Goal: Register for event/course

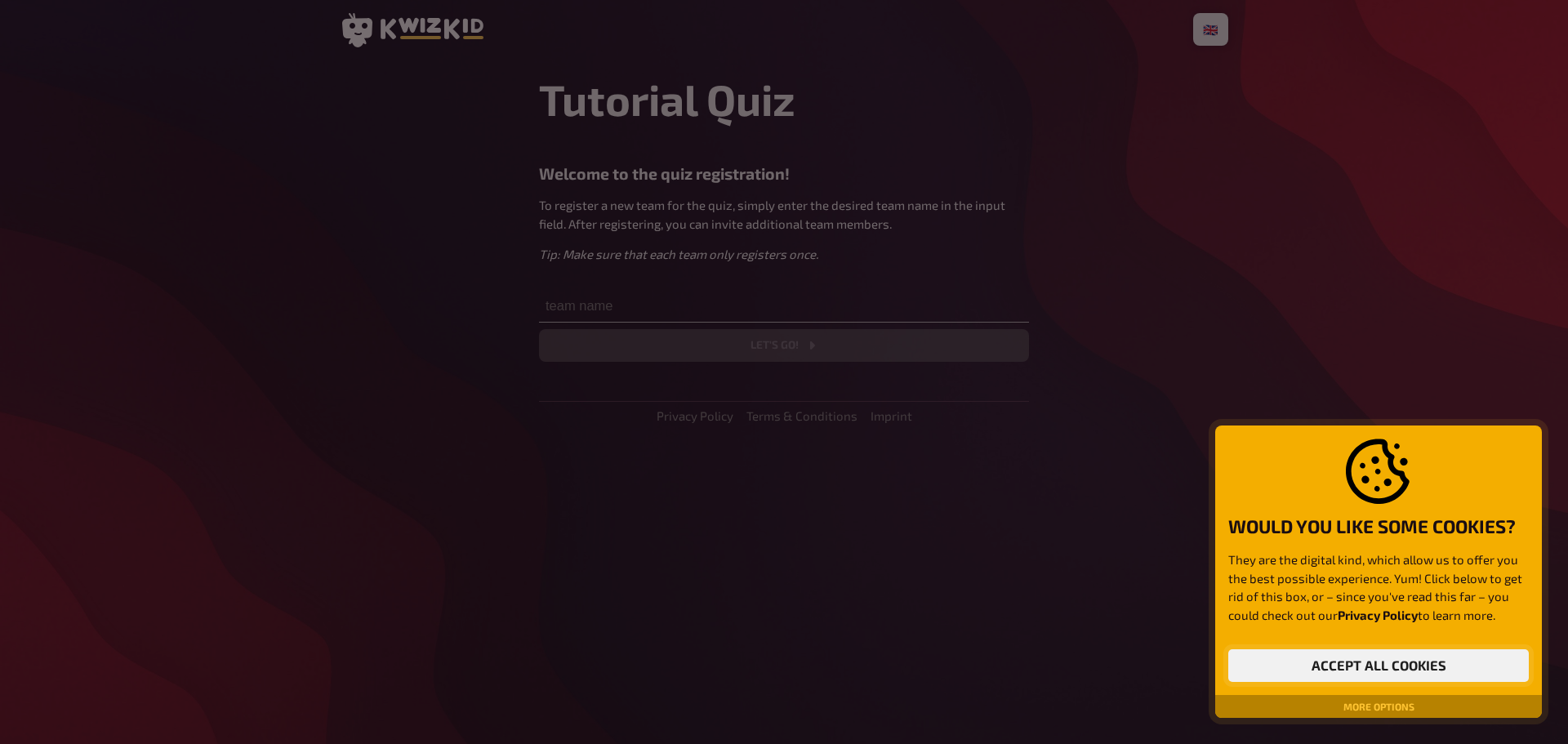
click at [1365, 672] on button "Accept all cookies" at bounding box center [1378, 666] width 301 height 33
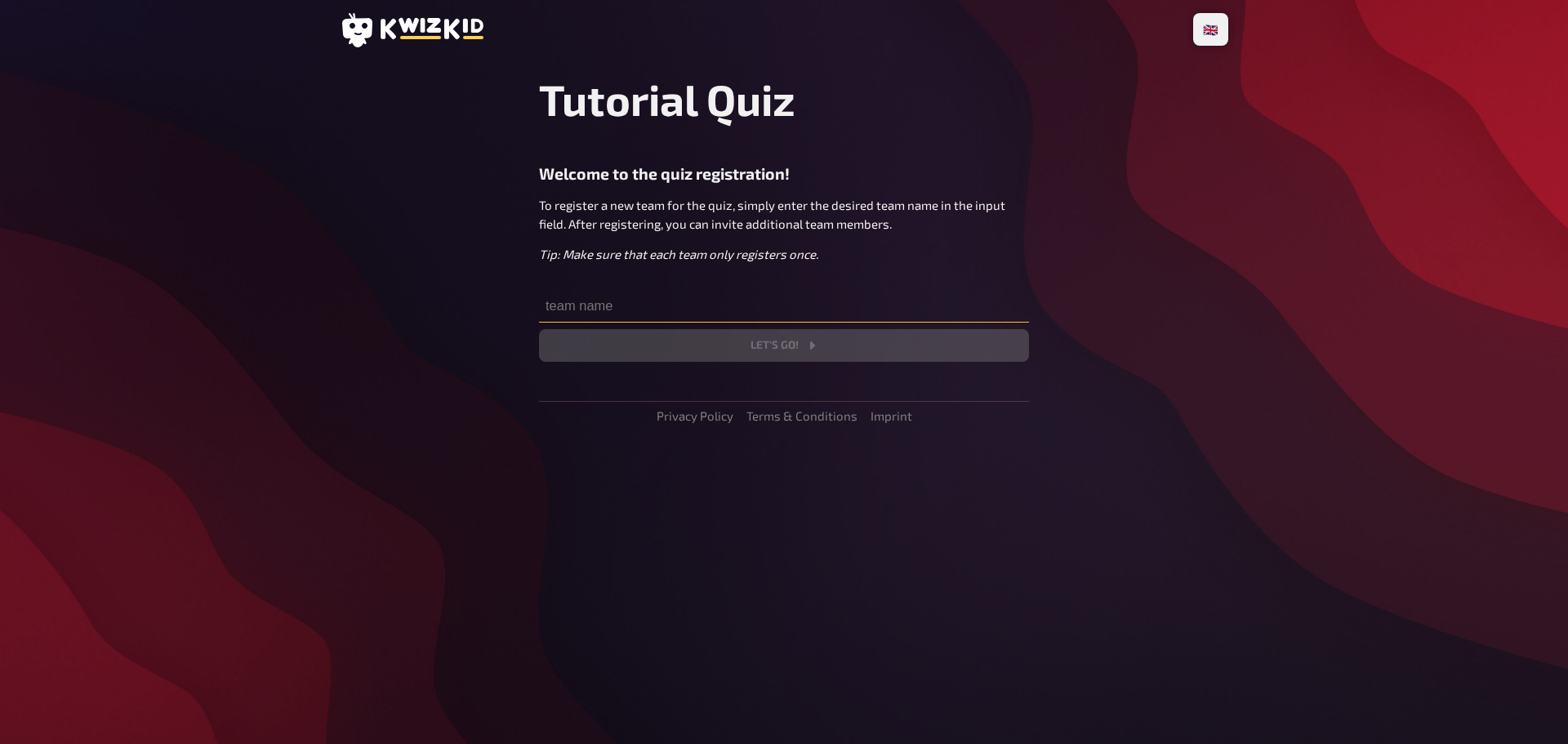
click at [587, 303] on input "text" at bounding box center [784, 306] width 490 height 33
drag, startPoint x: 587, startPoint y: 304, endPoint x: 636, endPoint y: 297, distance: 49.5
click at [606, 305] on input "text" at bounding box center [784, 306] width 490 height 33
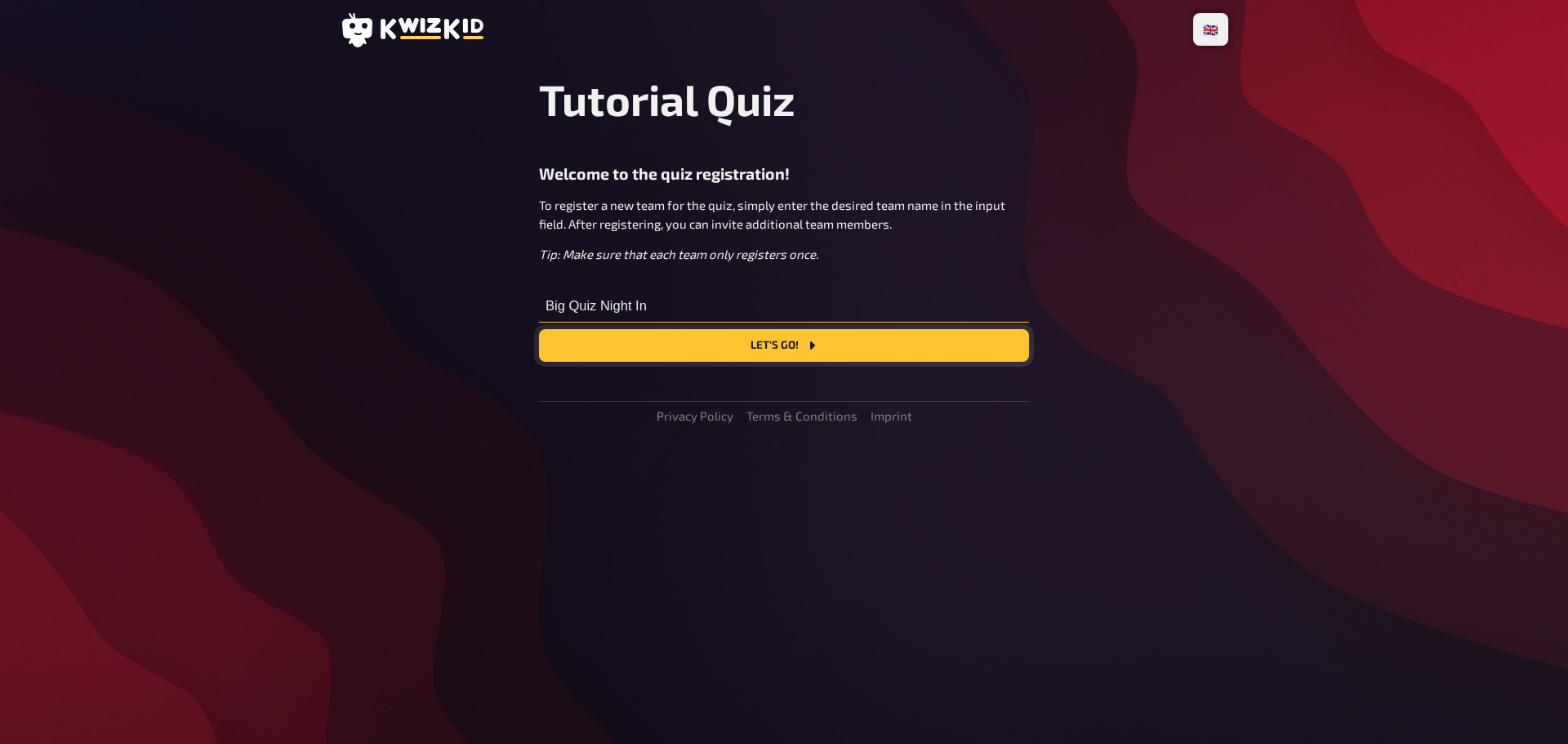
type input "Big Quiz Night In"
click at [661, 337] on button "Let's go!" at bounding box center [784, 345] width 490 height 33
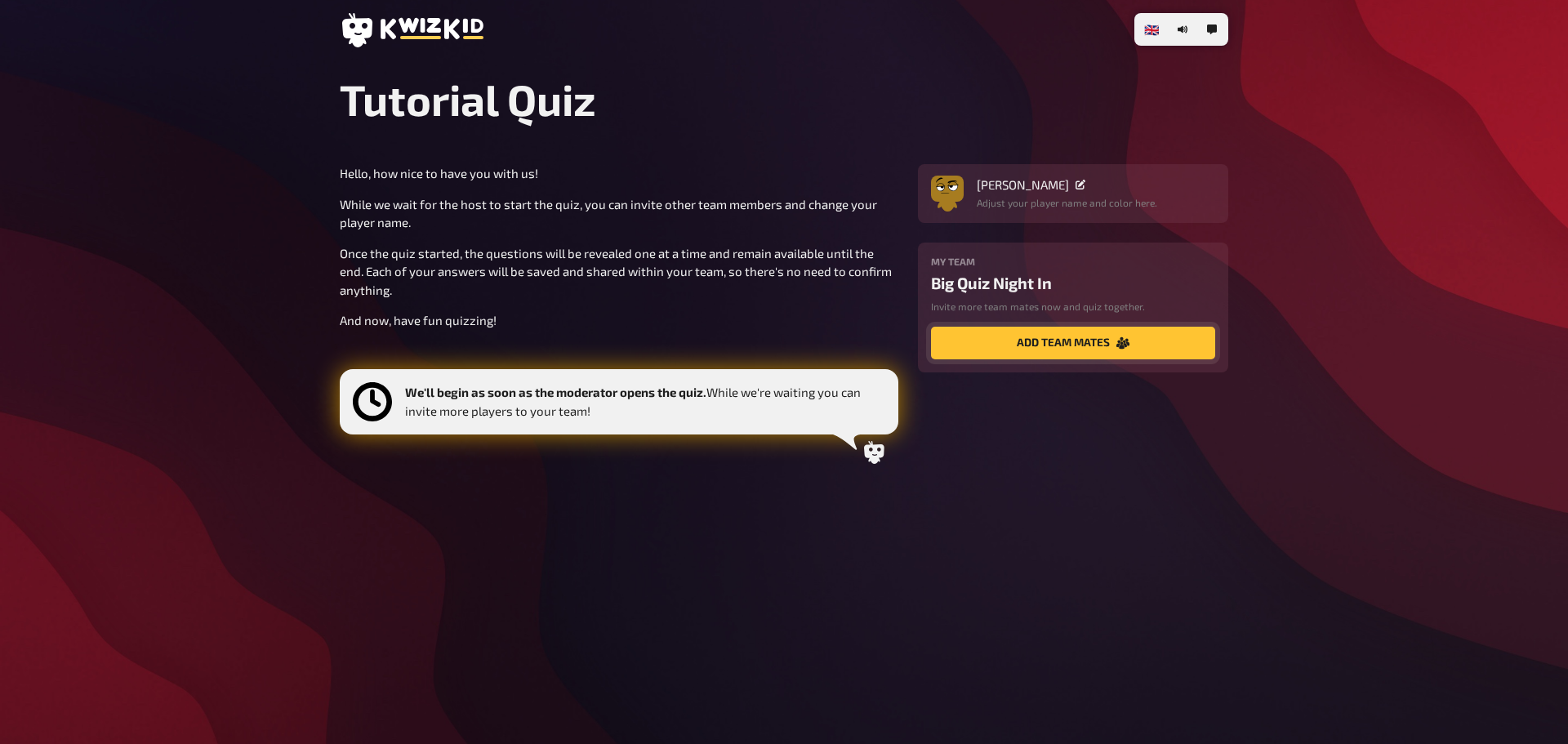
click at [1068, 339] on button "add team mates" at bounding box center [1073, 343] width 284 height 33
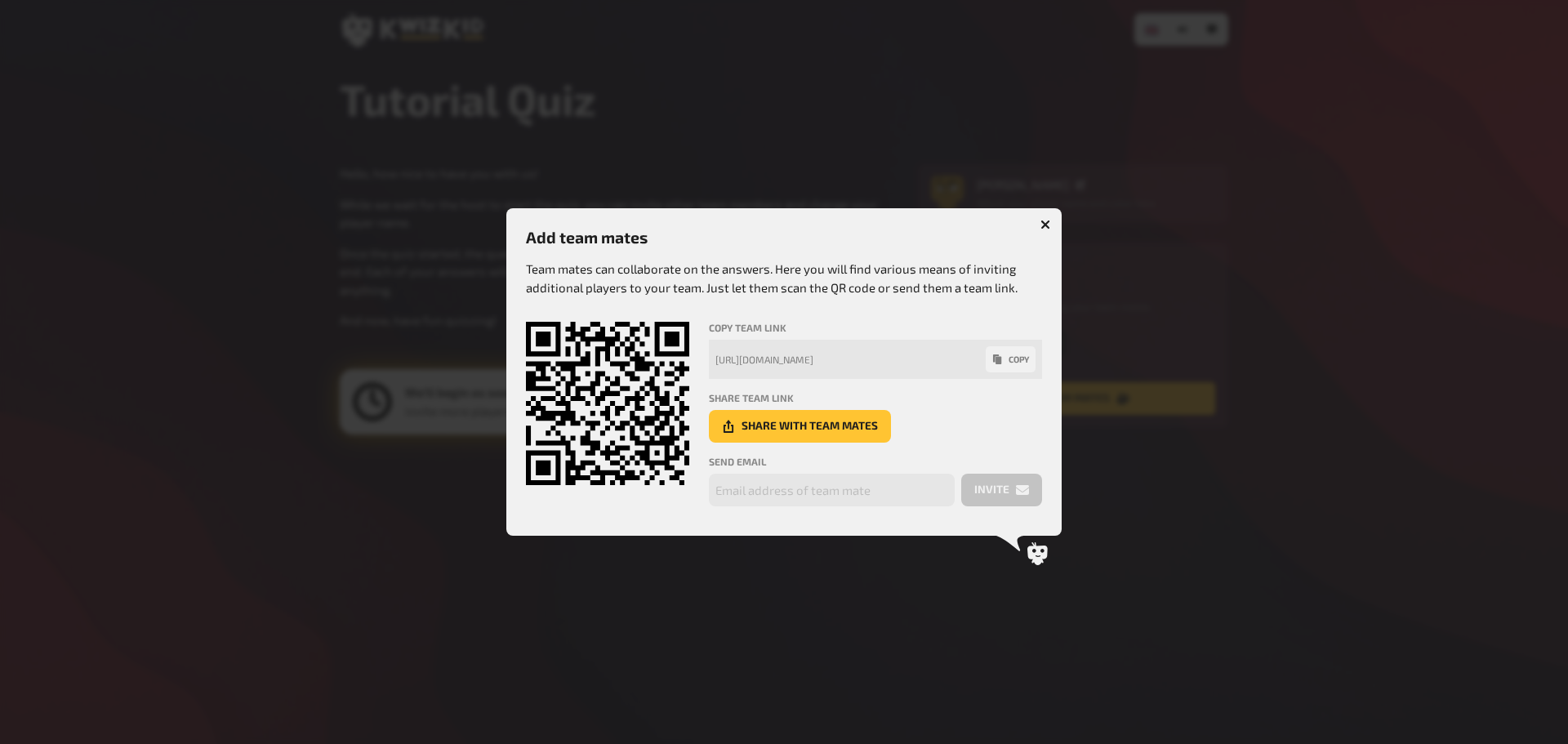
click at [1049, 223] on icon "button" at bounding box center [1045, 225] width 10 height 10
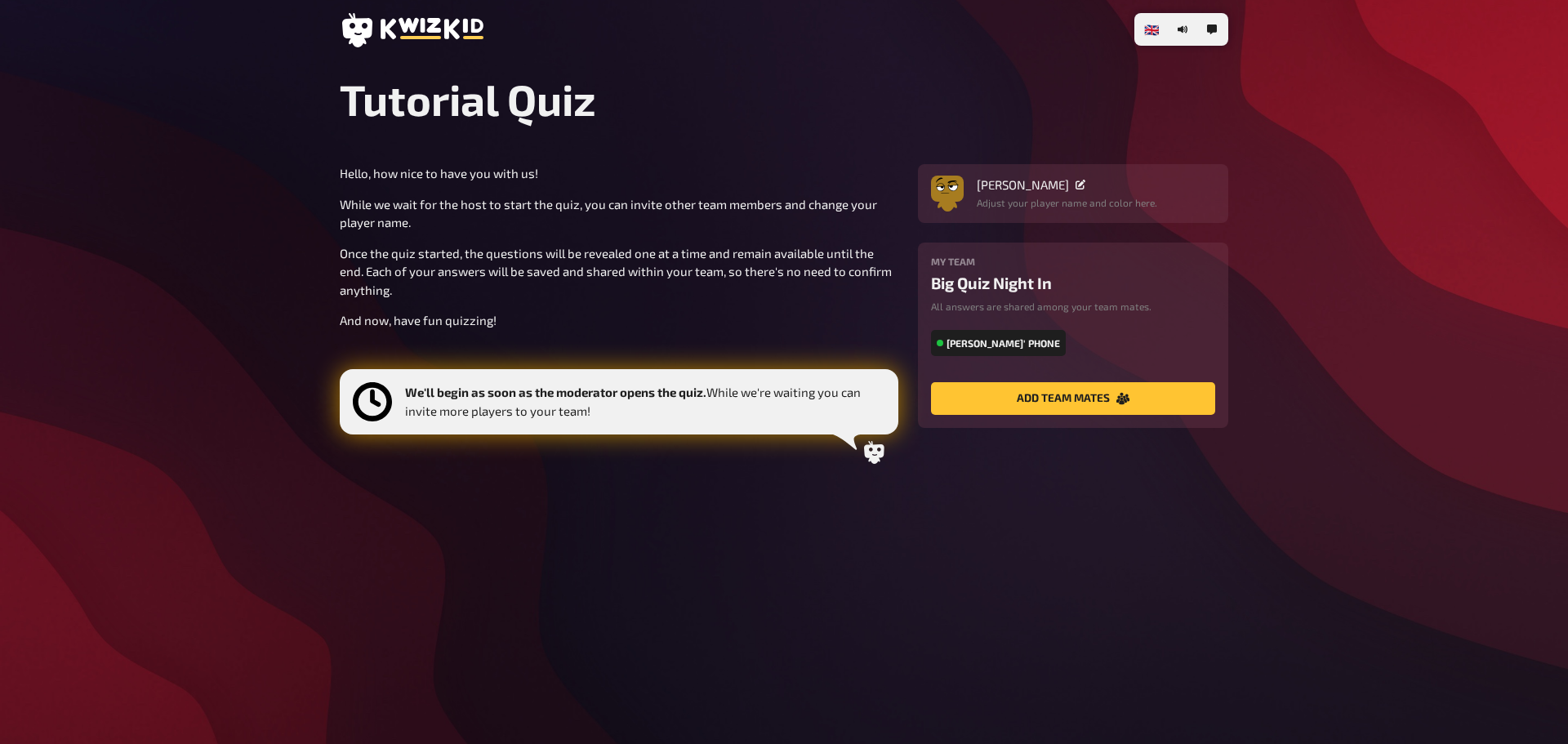
click at [1075, 181] on icon at bounding box center [1080, 185] width 10 height 10
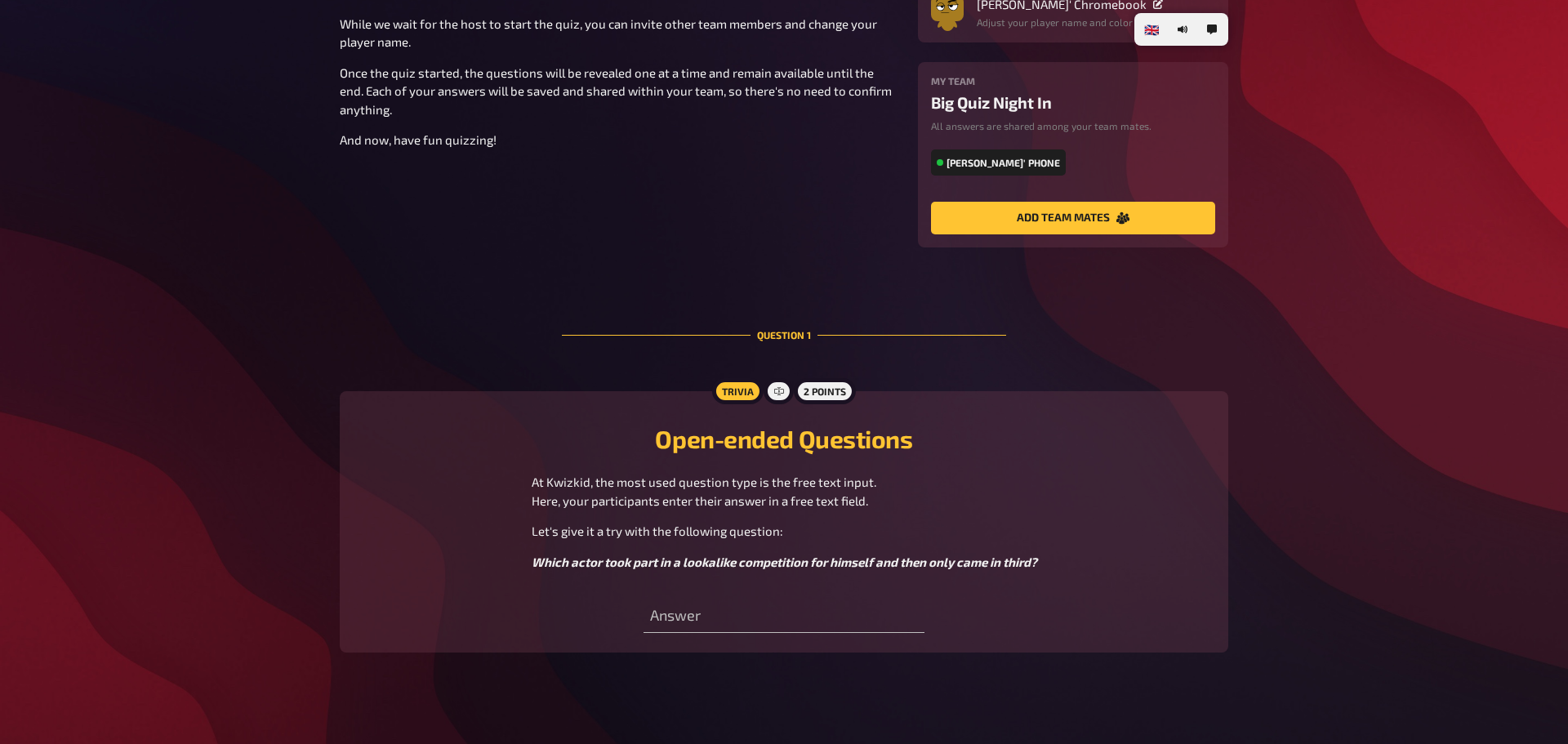
scroll to position [194, 0]
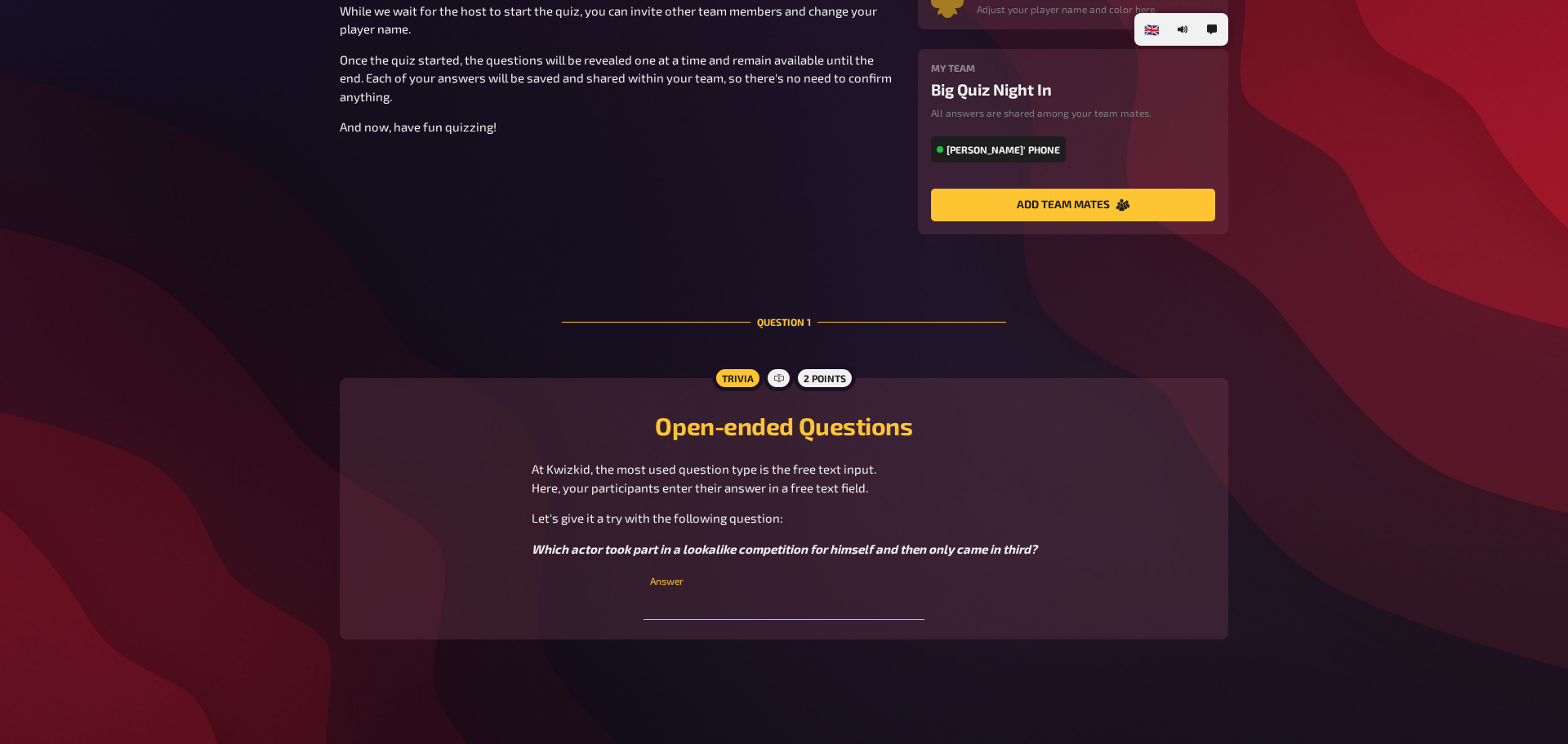
click at [755, 609] on input "text" at bounding box center [784, 604] width 280 height 33
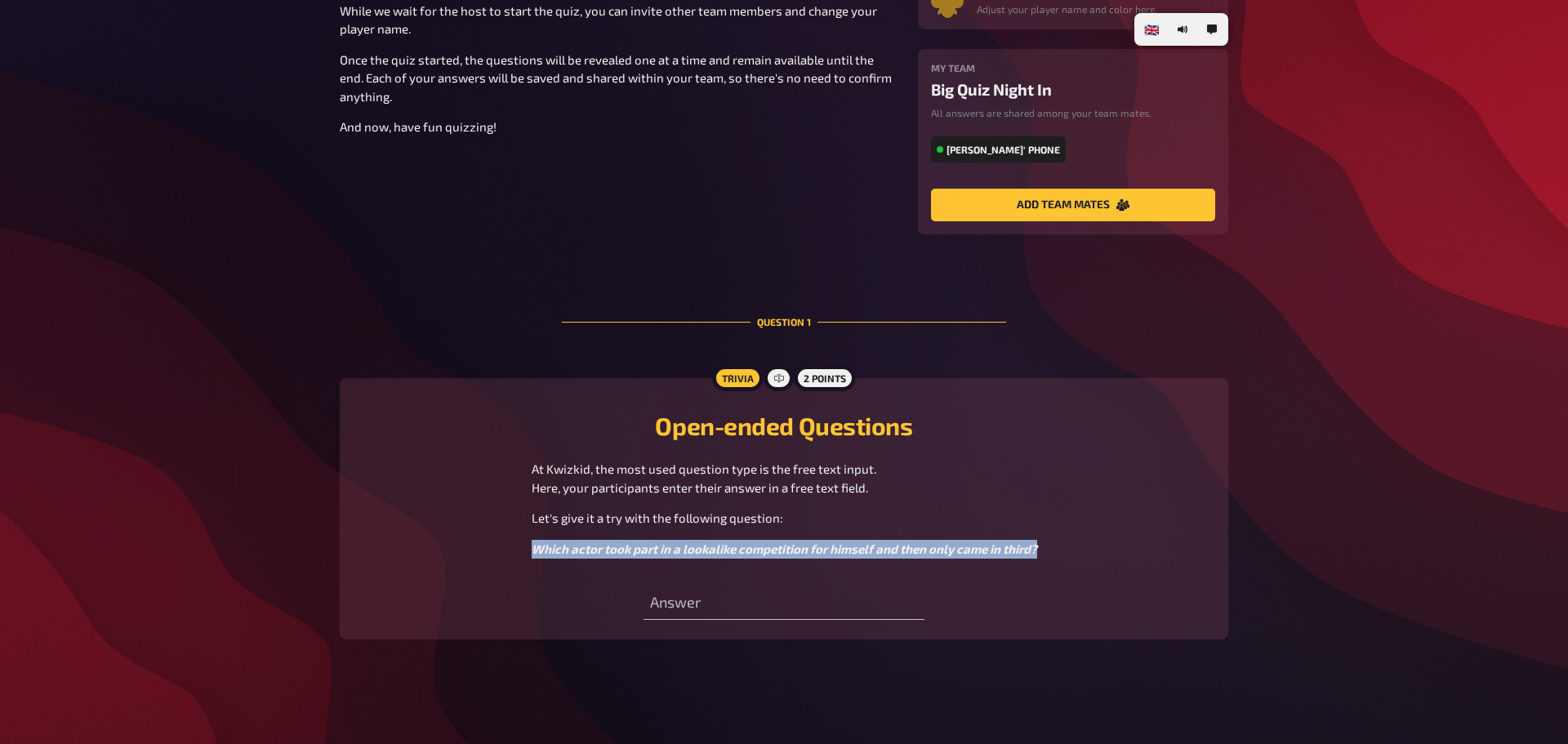
drag, startPoint x: 532, startPoint y: 548, endPoint x: 1036, endPoint y: 540, distance: 504.1
click at [1036, 542] on span "Which actor took part in a lookalike competition for himself and then only came…" at bounding box center [784, 549] width 506 height 15
copy span "Which actor took part in a lookalike competition for himself and then only came…"
click at [458, 553] on div "At Kwizkid, the most used question type is the free text input. Here, your part…" at bounding box center [784, 509] width 849 height 98
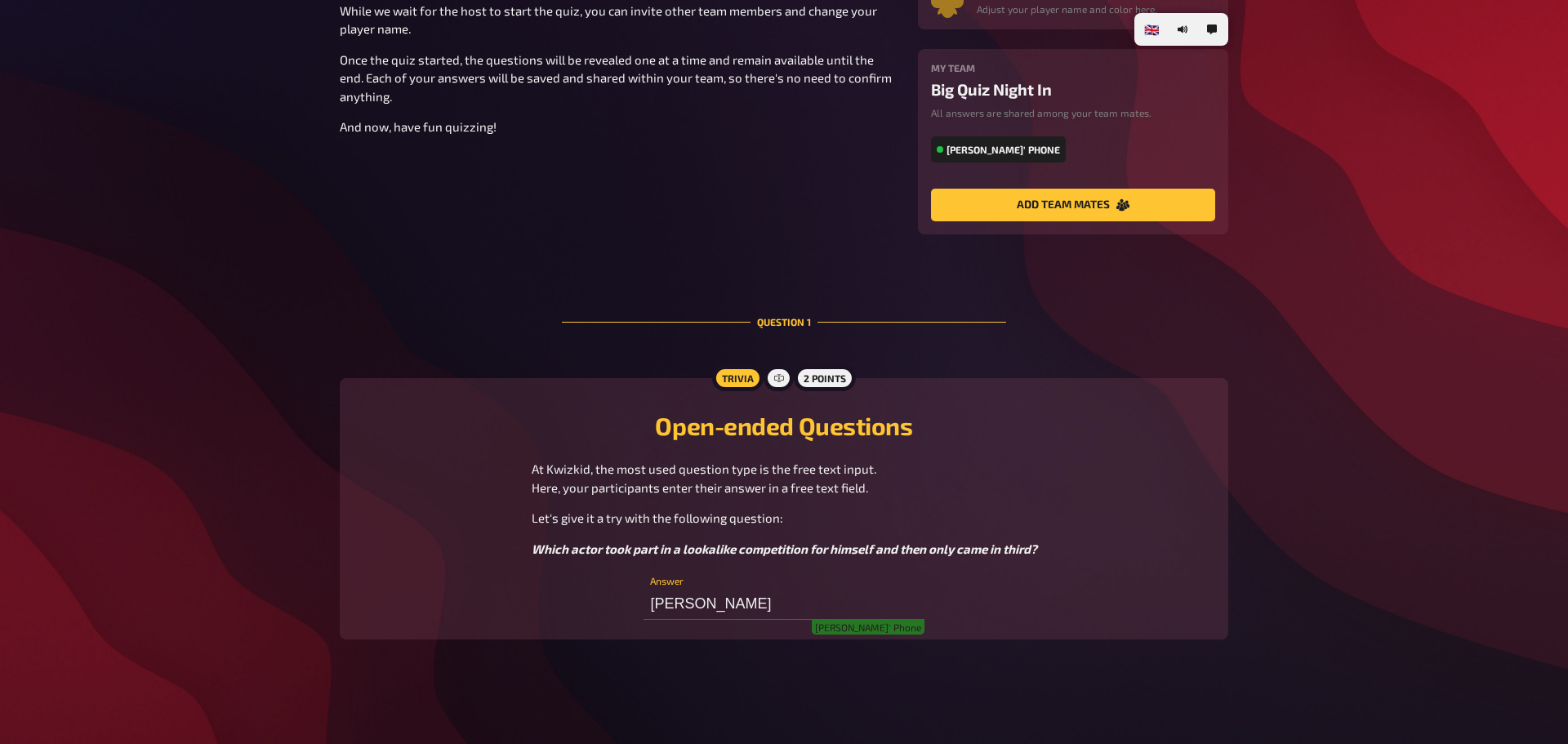
click at [763, 608] on input "Nicholas Cage" at bounding box center [784, 604] width 280 height 33
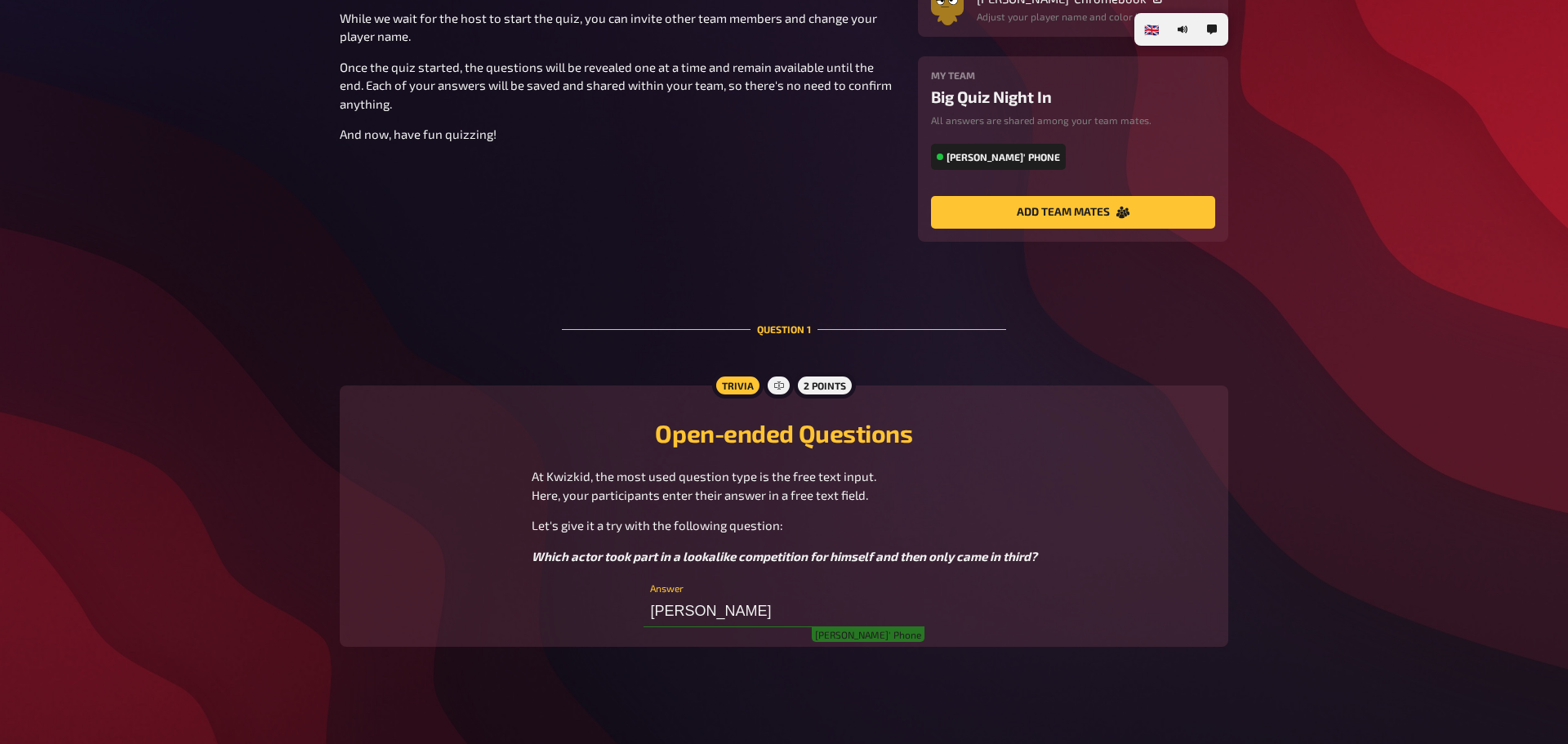
scroll to position [185, 0]
click at [1036, 626] on div "Open-ended Questions At Kwizkid, the most used question type is the free text i…" at bounding box center [784, 517] width 849 height 222
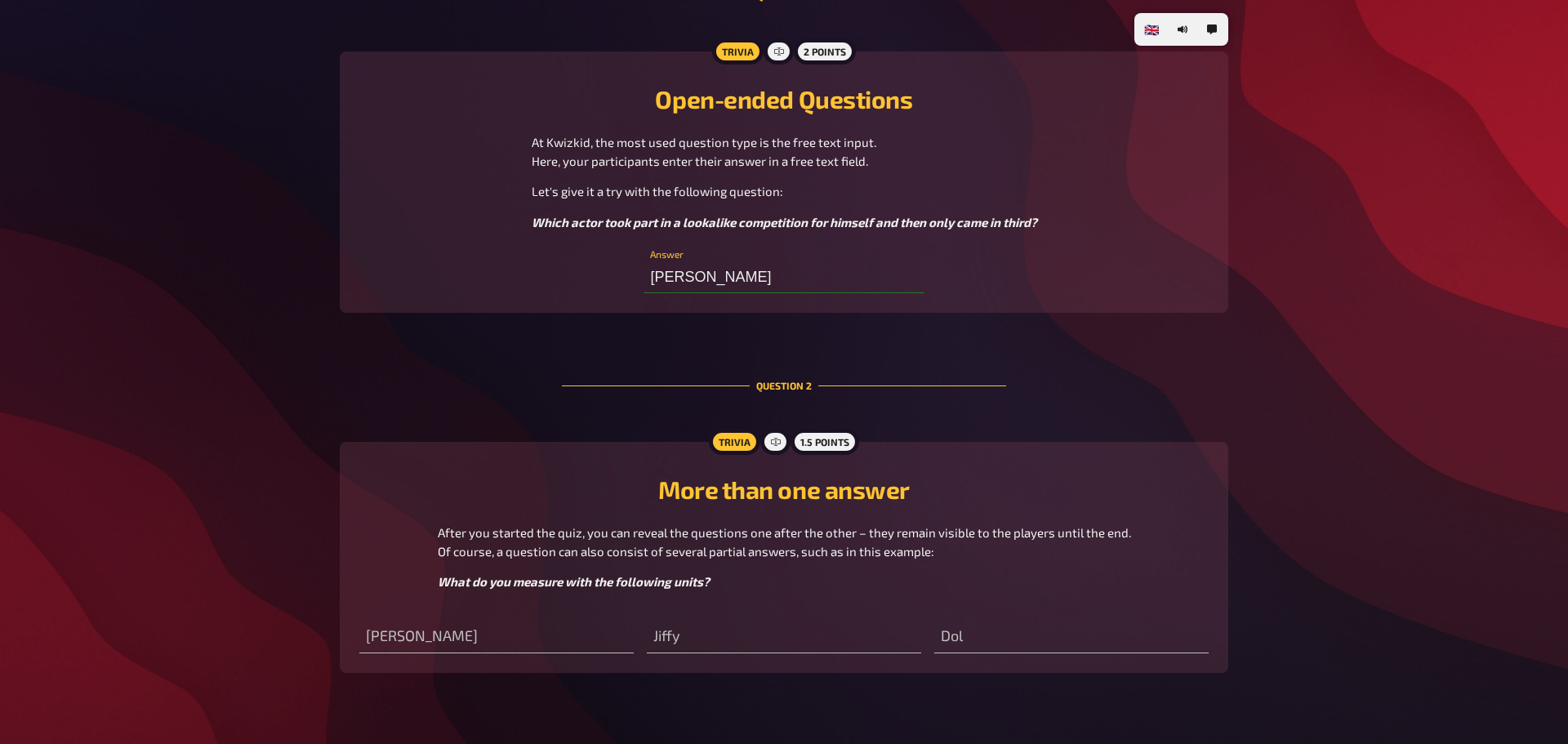
scroll to position [536, 0]
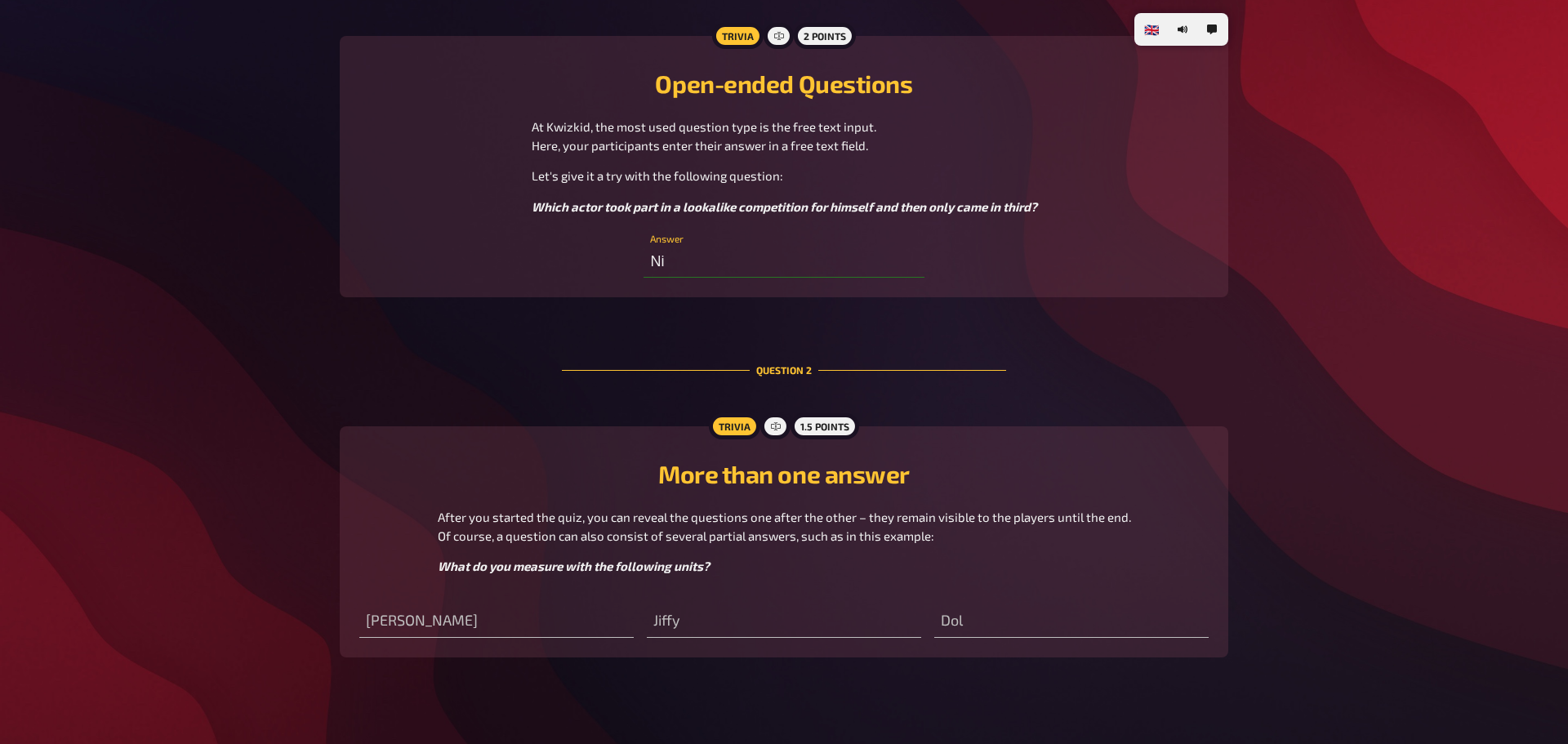
type input "N"
type input "C"
type input "Charlie Chaplin"
type input "Time"
click at [1218, 40] on button "button" at bounding box center [1212, 29] width 26 height 26
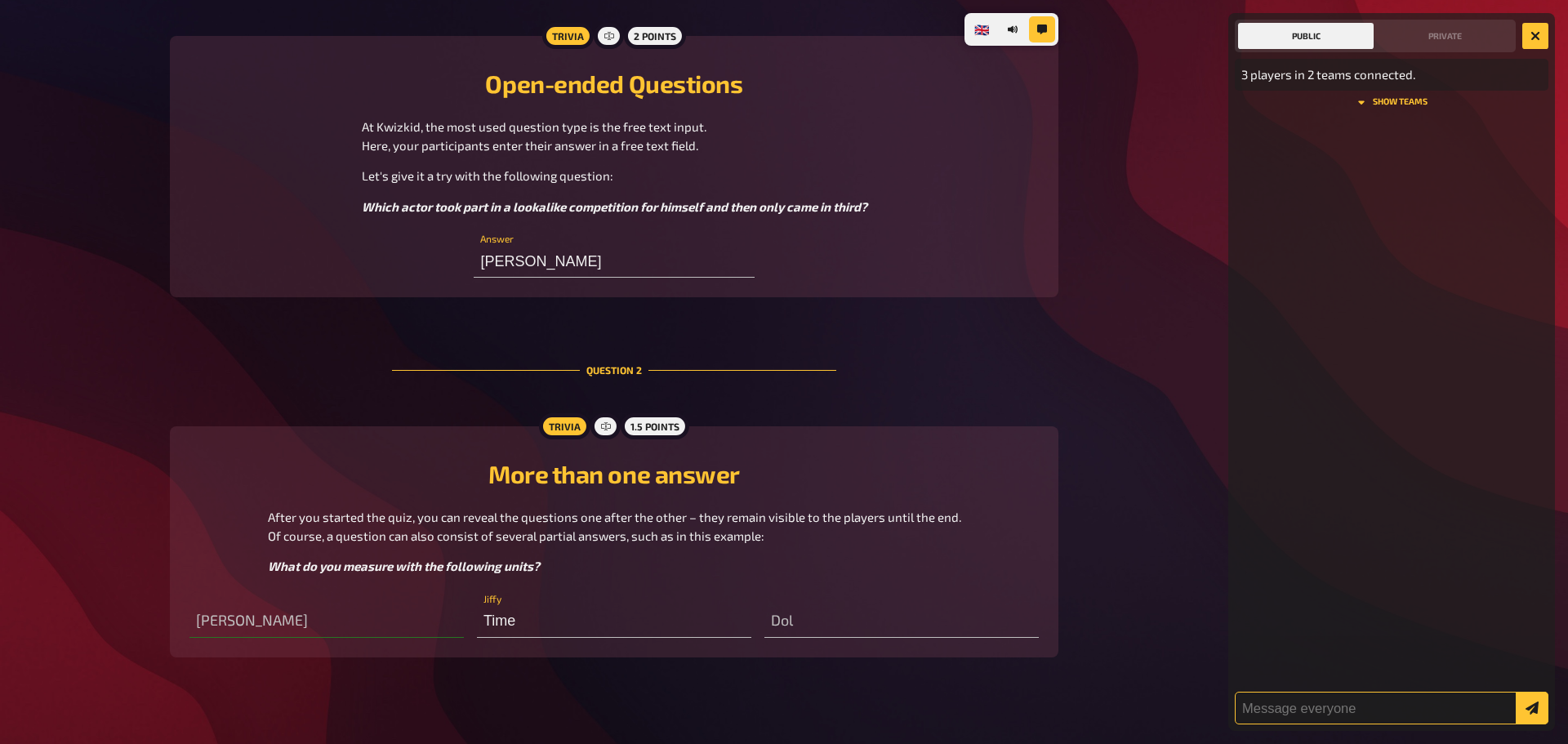
click at [1330, 713] on input "text" at bounding box center [1392, 708] width 314 height 33
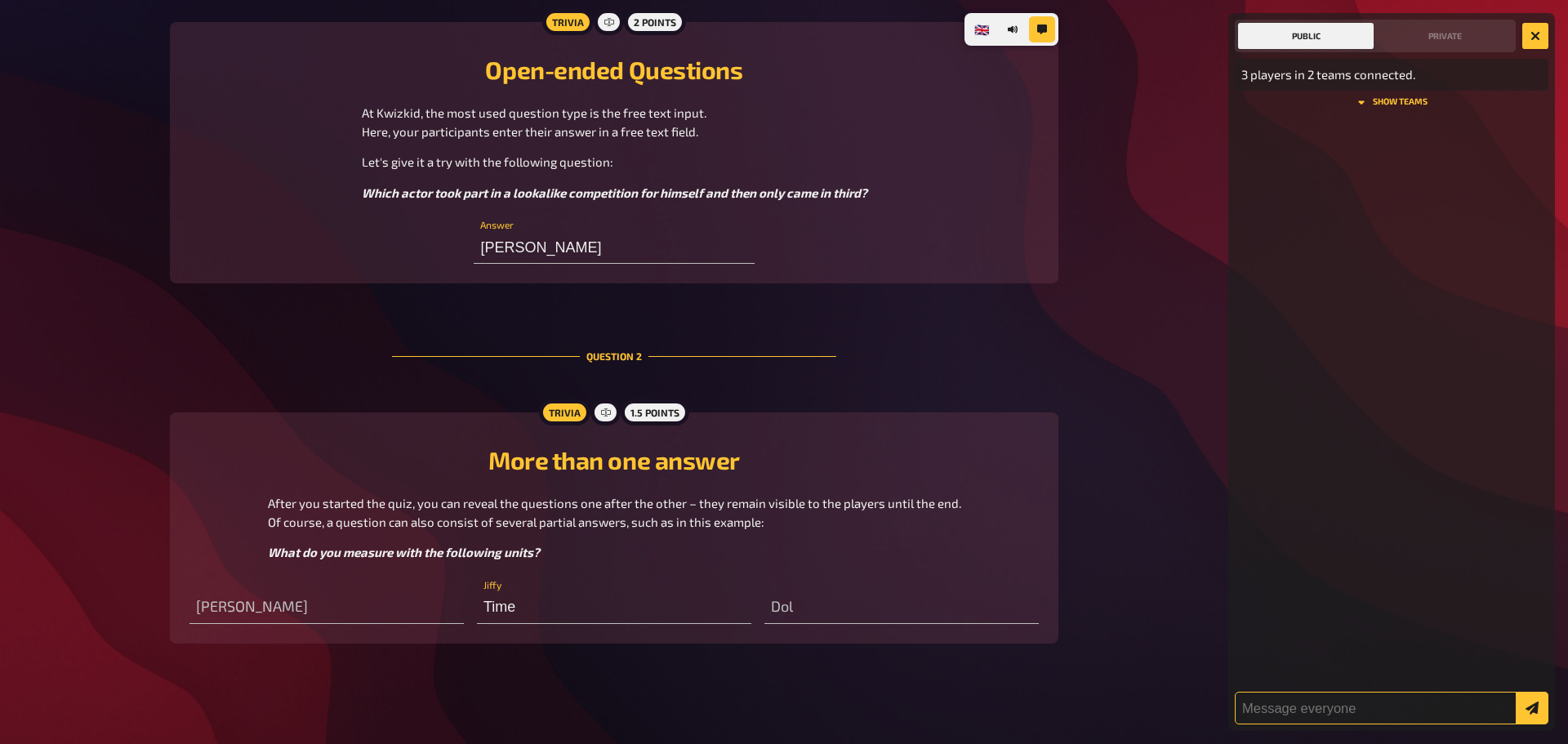
scroll to position [554, 0]
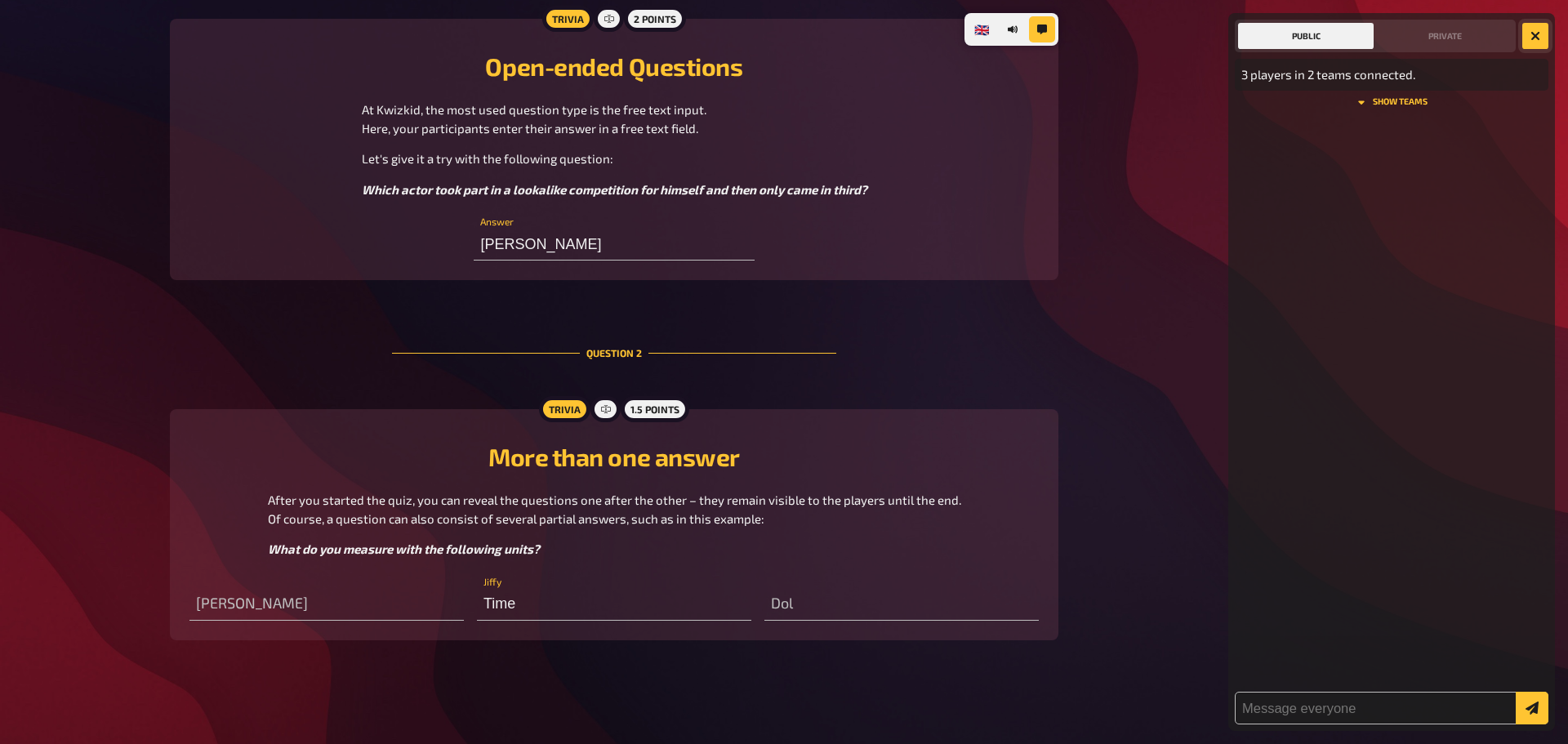
click at [1534, 35] on icon "button" at bounding box center [1536, 36] width 16 height 16
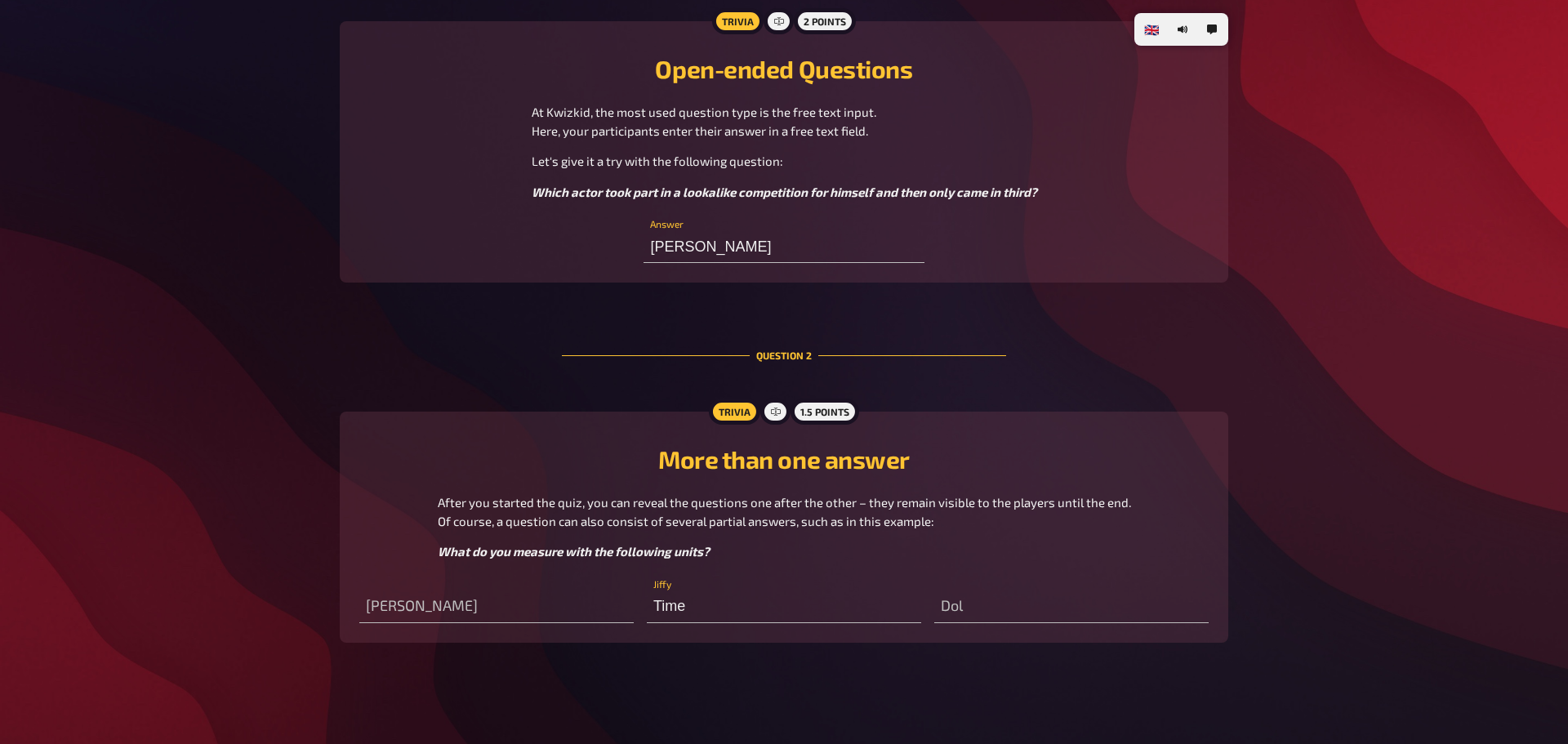
scroll to position [544, 0]
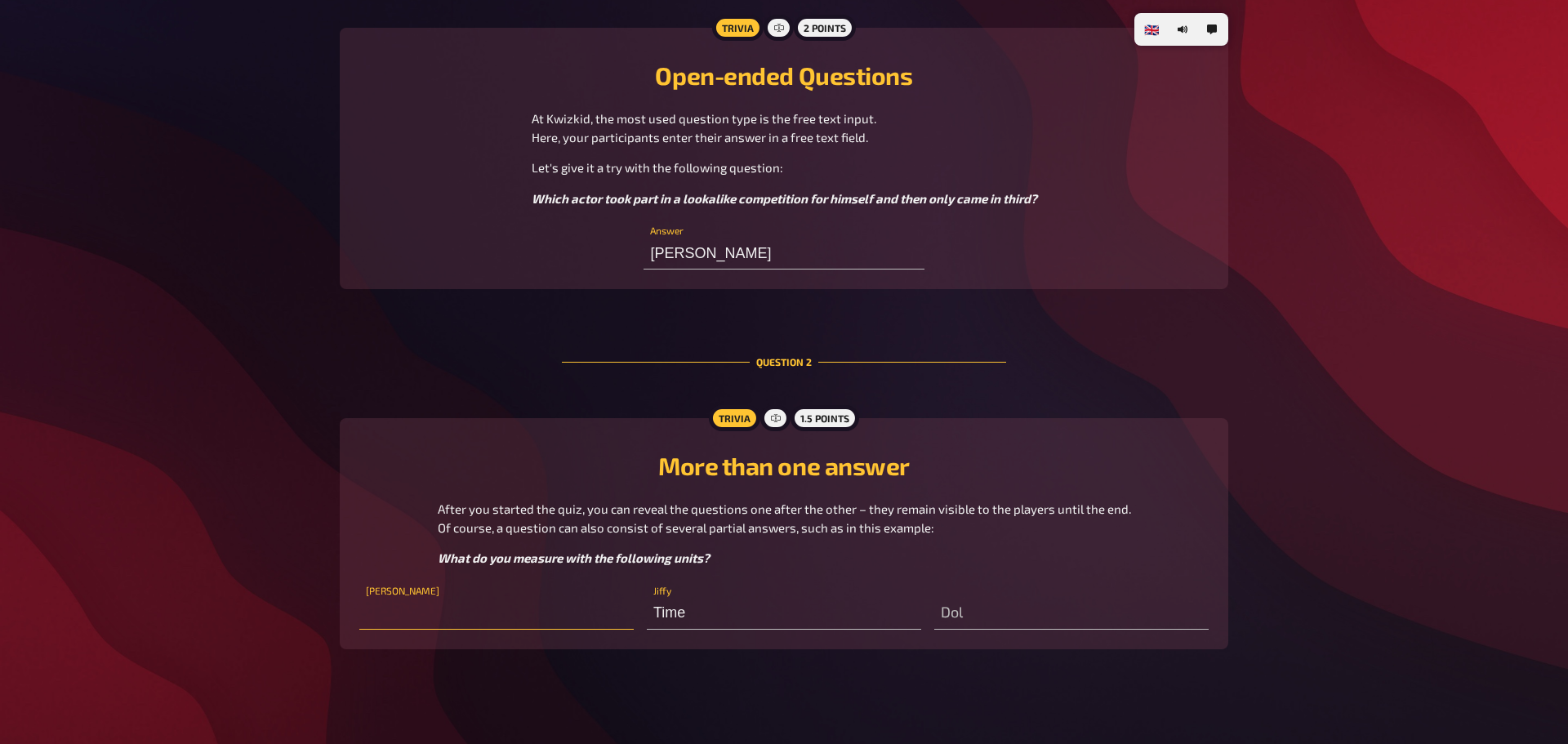
click at [442, 614] on input "text" at bounding box center [497, 613] width 275 height 33
click at [965, 608] on input "text" at bounding box center [1071, 615] width 275 height 33
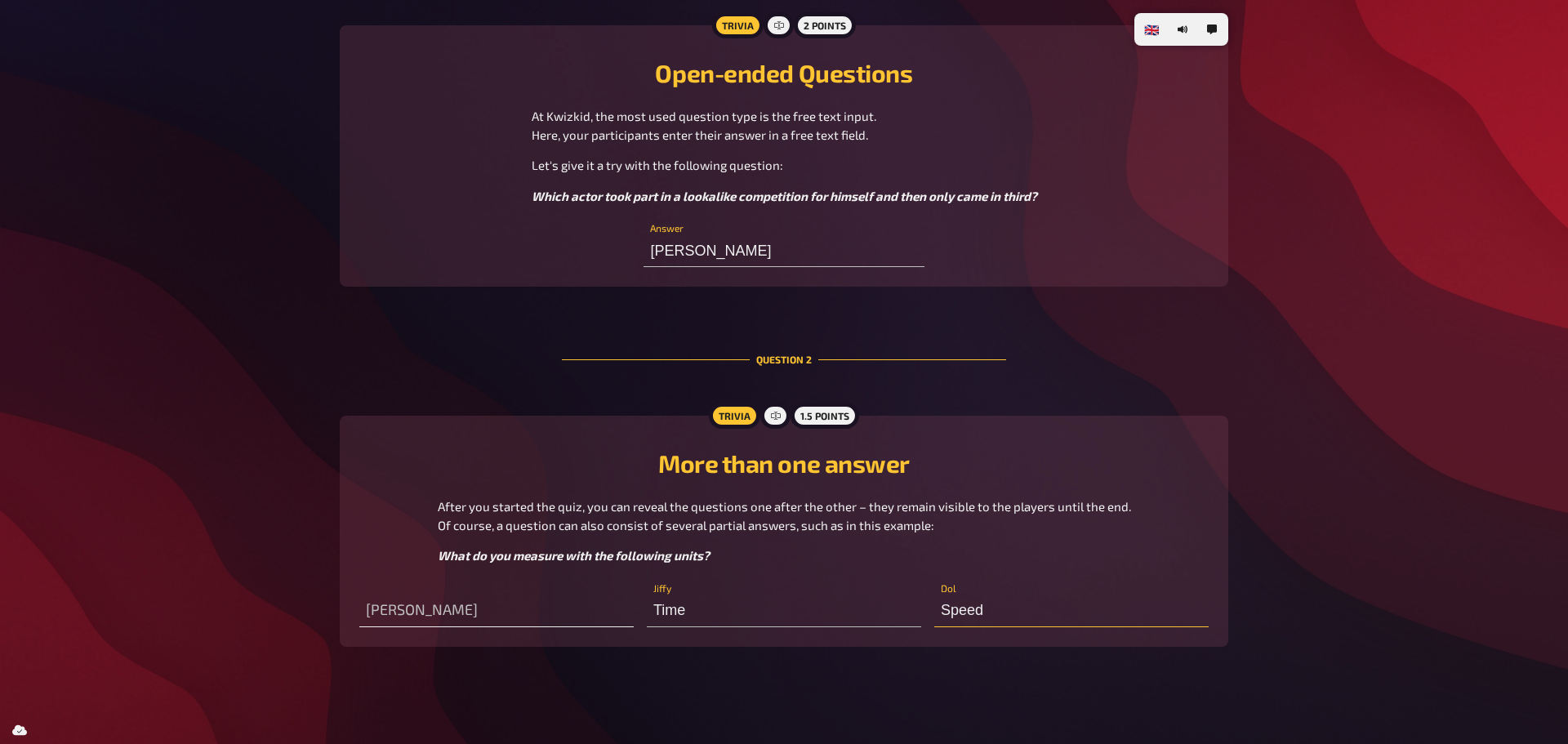
type input "Speed"
click at [413, 618] on input "text" at bounding box center [497, 611] width 275 height 33
type input "Distance"
click at [1163, 383] on main "Tutorial Quiz Hello, how nice to have you with us! While we wait for the host t…" at bounding box center [784, 100] width 888 height 1146
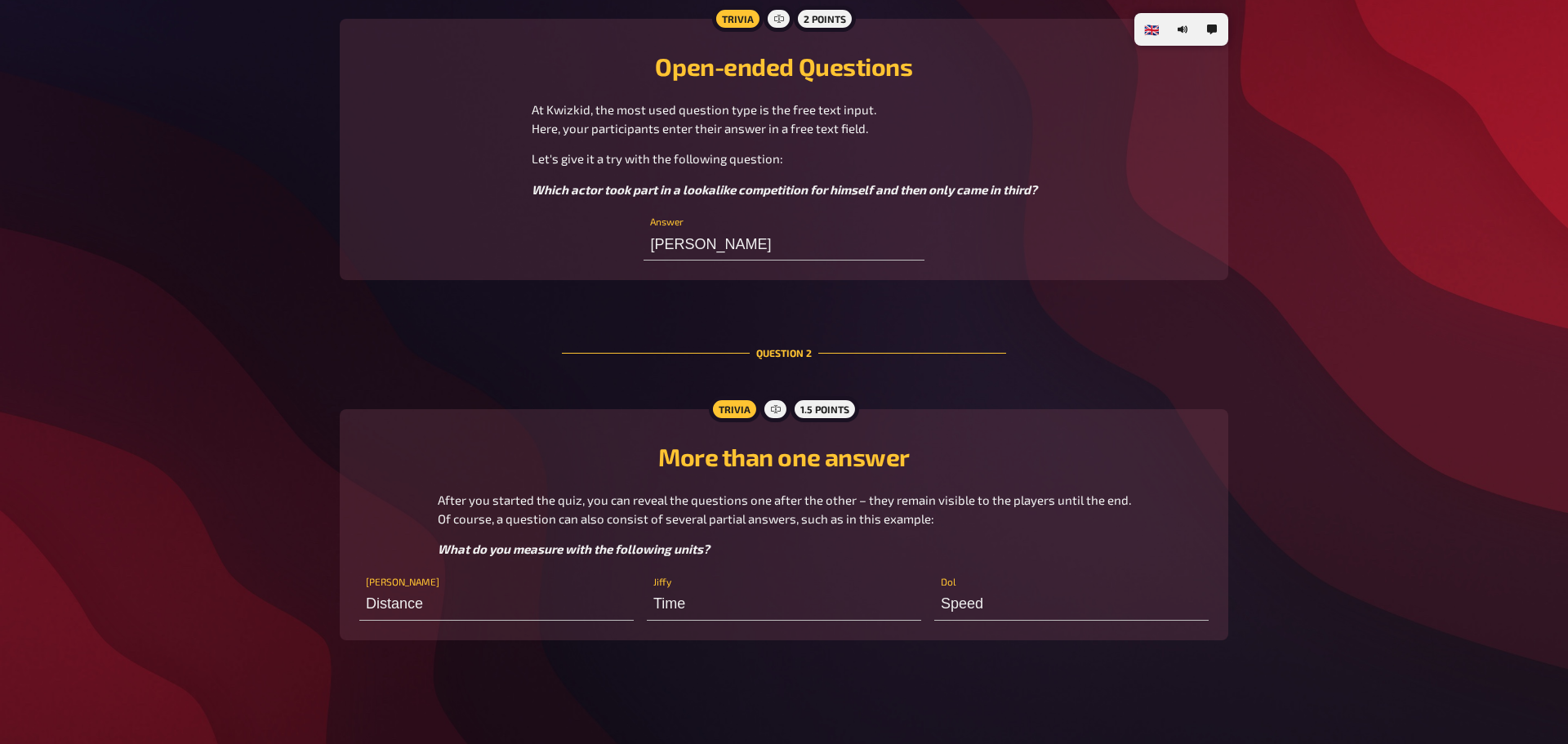
scroll to position [554, 0]
click at [658, 674] on div "🇩🇪 Deutsch 🇬🇧 English 🇳🇱 Nederlands Tutorial Quiz Hello, how nice to have you w…" at bounding box center [784, 95] width 914 height 1298
click at [530, 606] on input "Distance" at bounding box center [497, 604] width 275 height 33
click at [656, 660] on main "Tutorial Quiz Hello, how nice to have you with us! While we wait for the host t…" at bounding box center [784, 93] width 888 height 1146
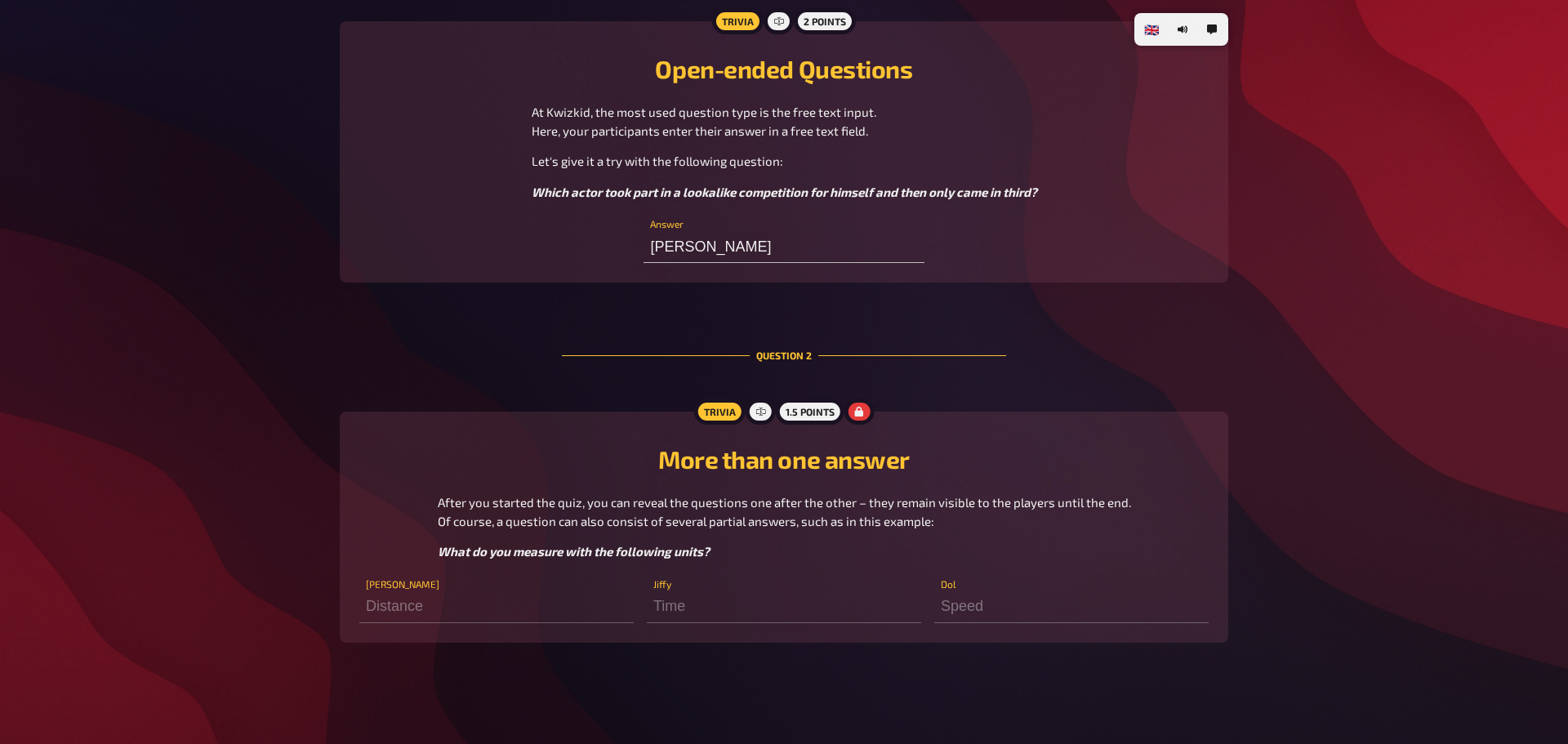
scroll to position [548, 0]
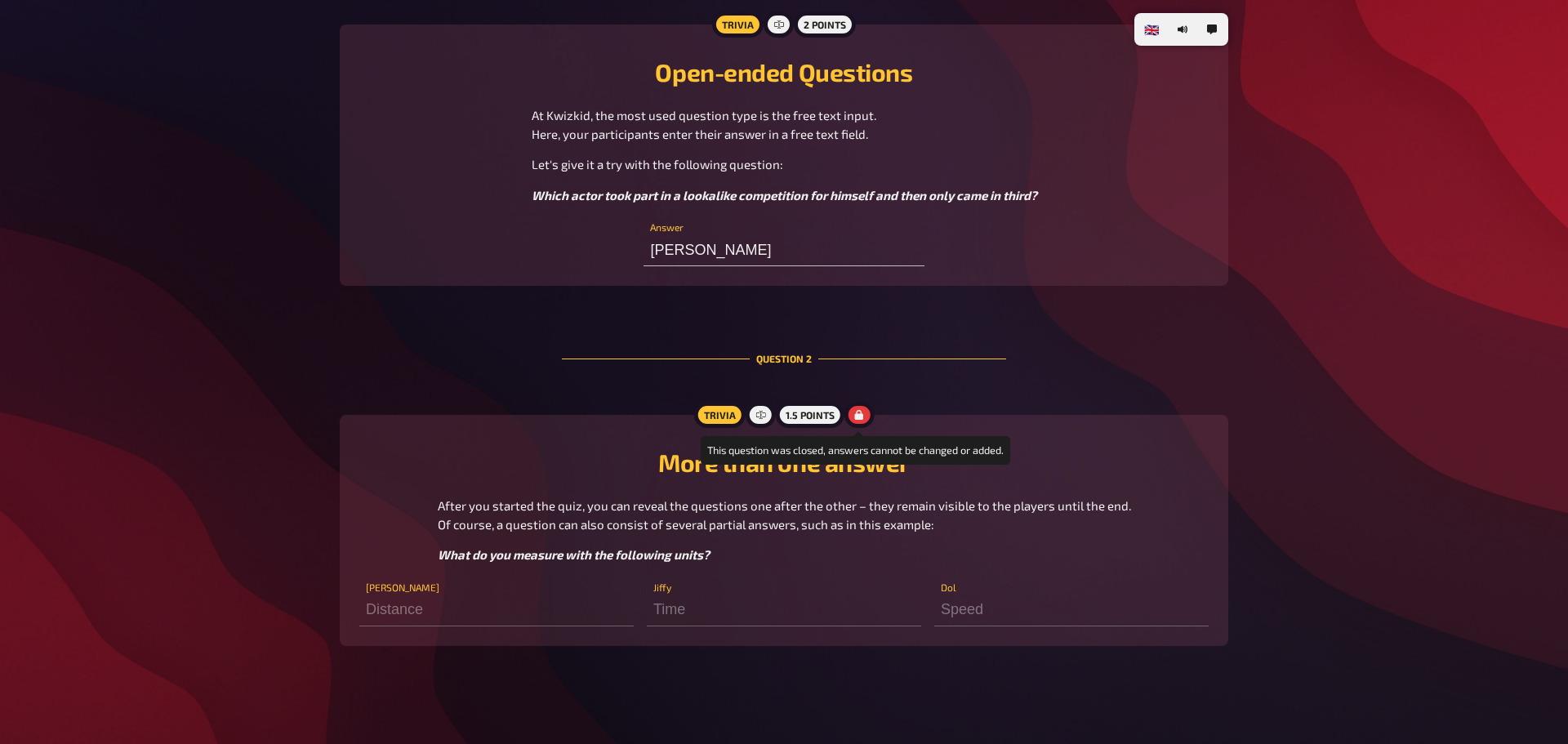
click at [859, 418] on icon at bounding box center [859, 415] width 9 height 10
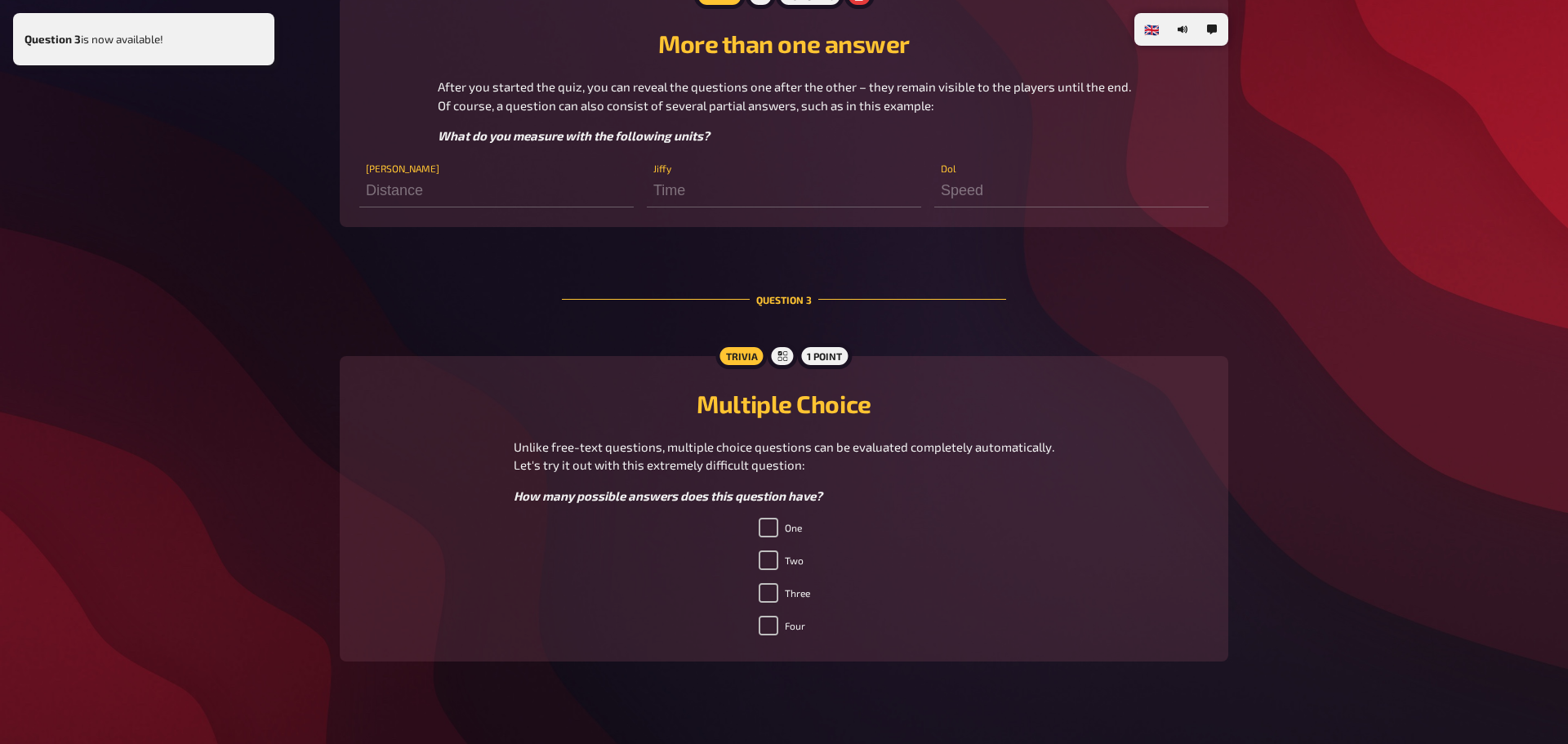
scroll to position [989, 0]
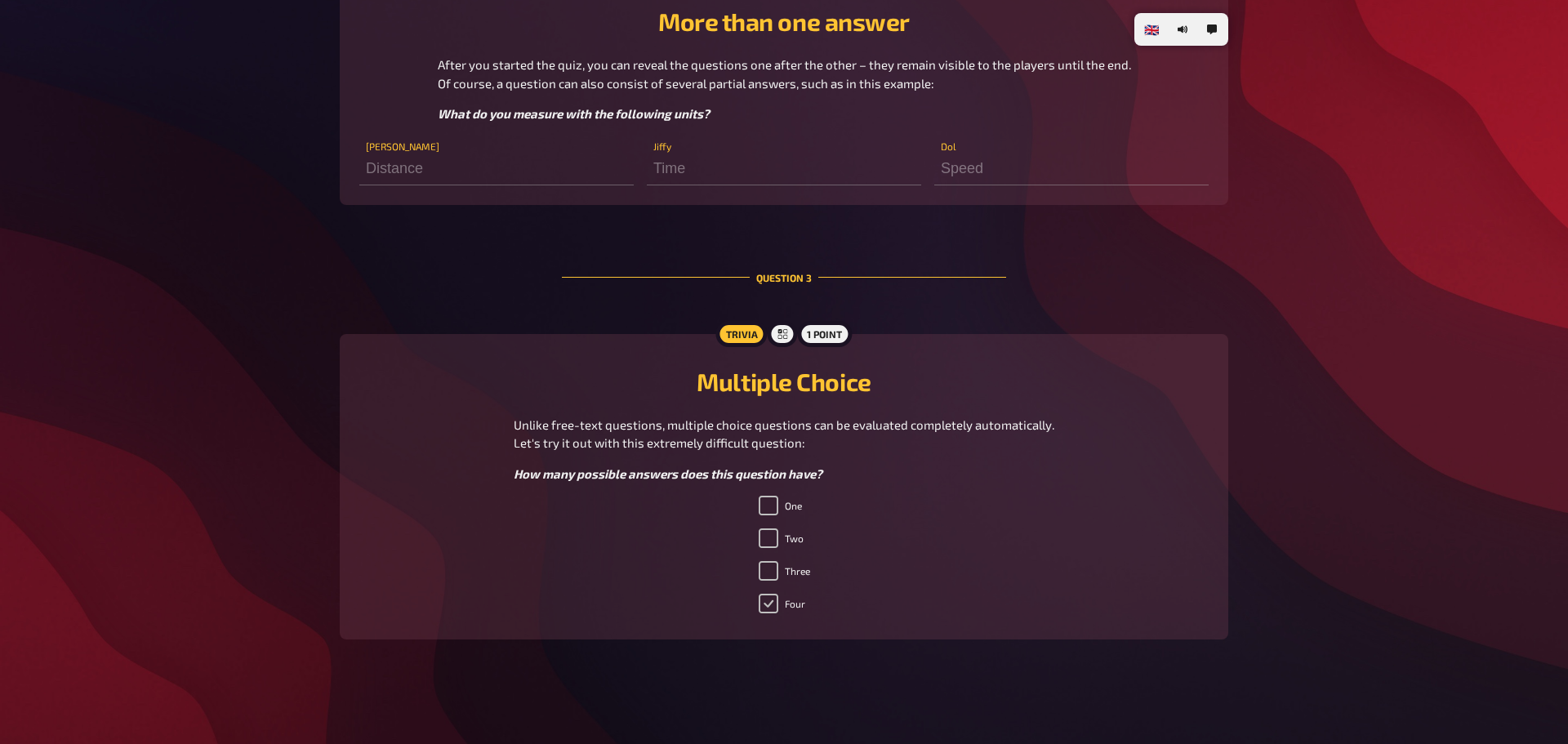
click at [771, 601] on input "Four" at bounding box center [769, 604] width 20 height 20
checkbox input "true"
click at [771, 538] on input "Two" at bounding box center [769, 539] width 20 height 20
checkbox input "true"
checkbox input "false"
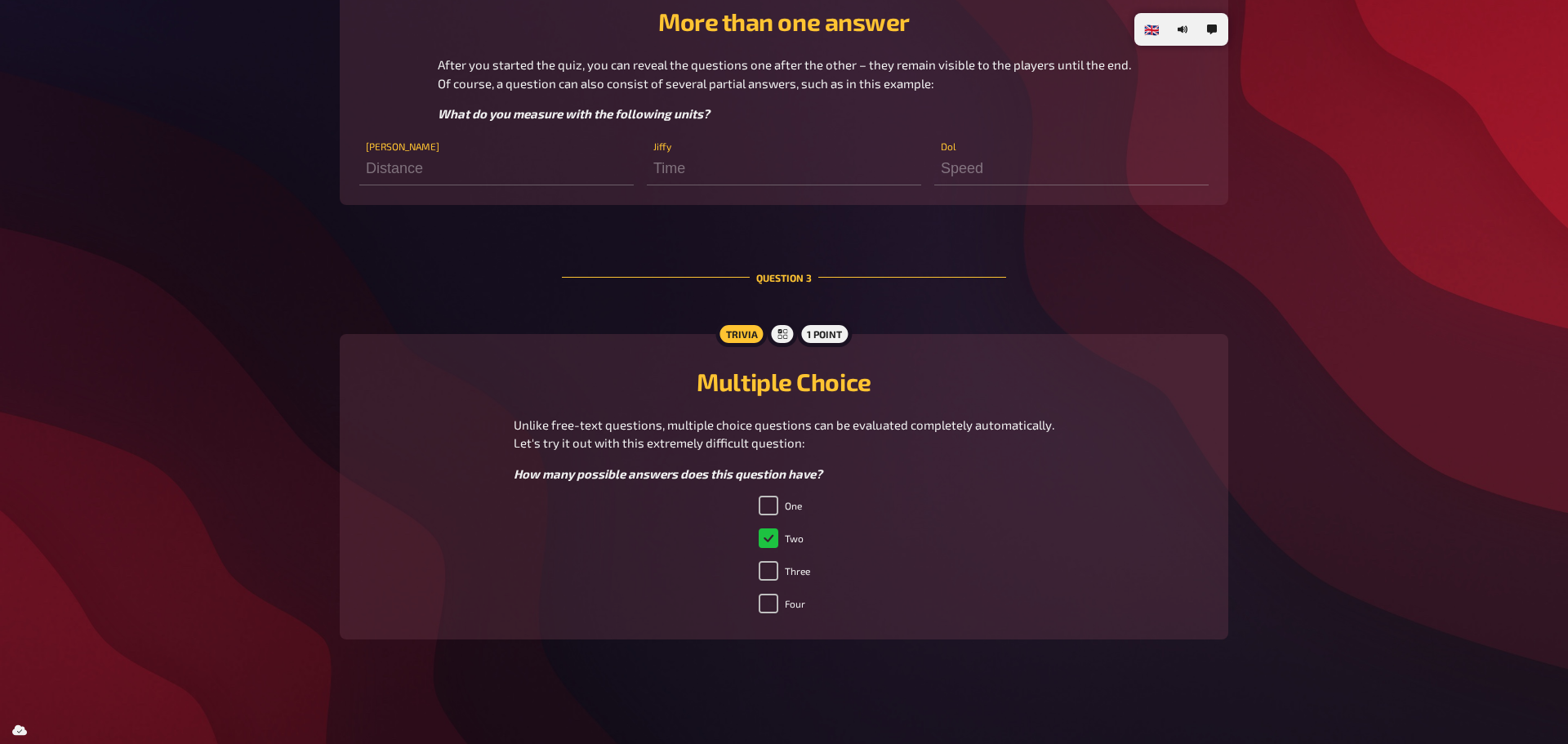
click at [765, 583] on li "Three" at bounding box center [784, 574] width 51 height 26
click at [767, 562] on input "Three" at bounding box center [769, 571] width 20 height 20
checkbox input "true"
checkbox input "false"
click at [767, 610] on input "Four" at bounding box center [769, 604] width 20 height 20
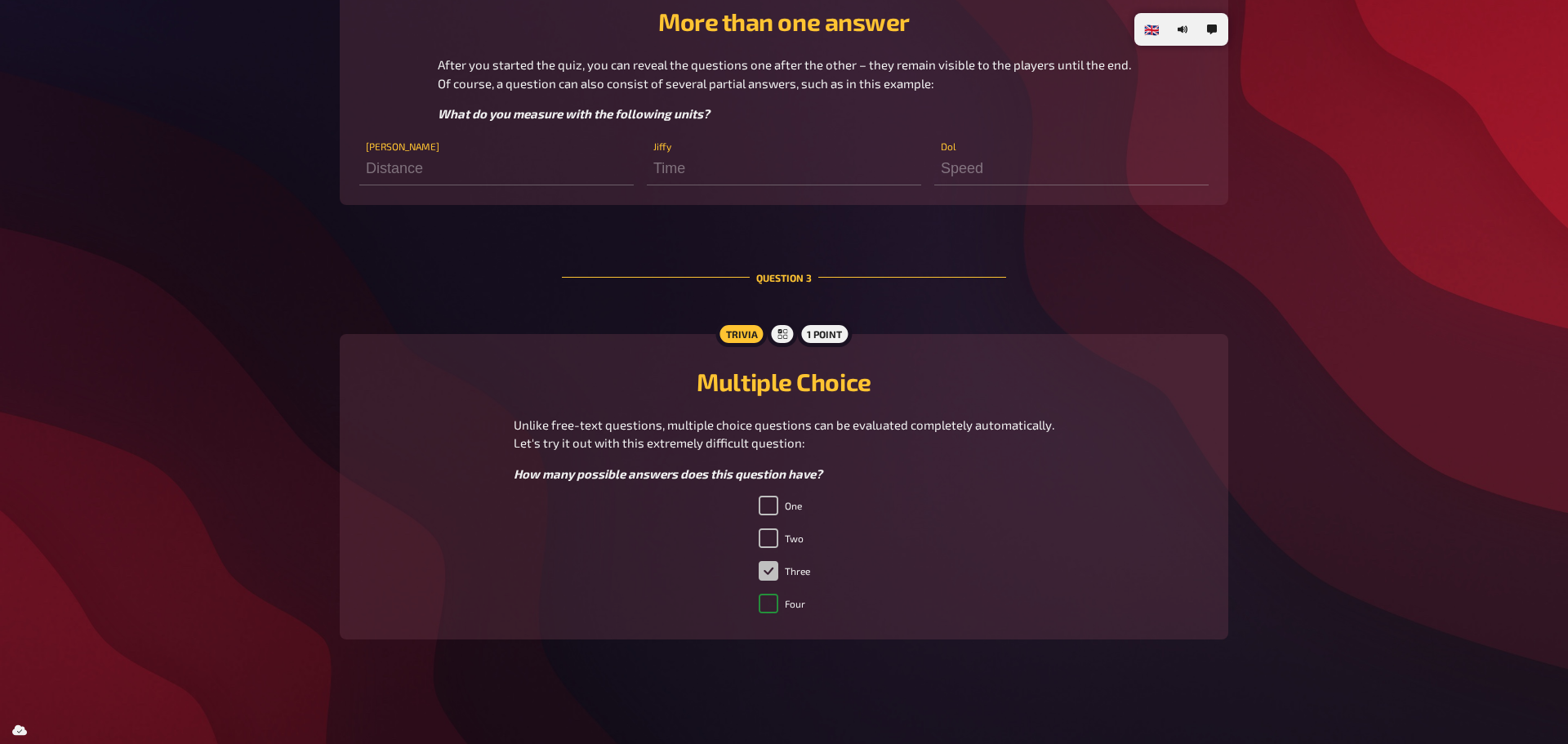
checkbox input "true"
checkbox input "false"
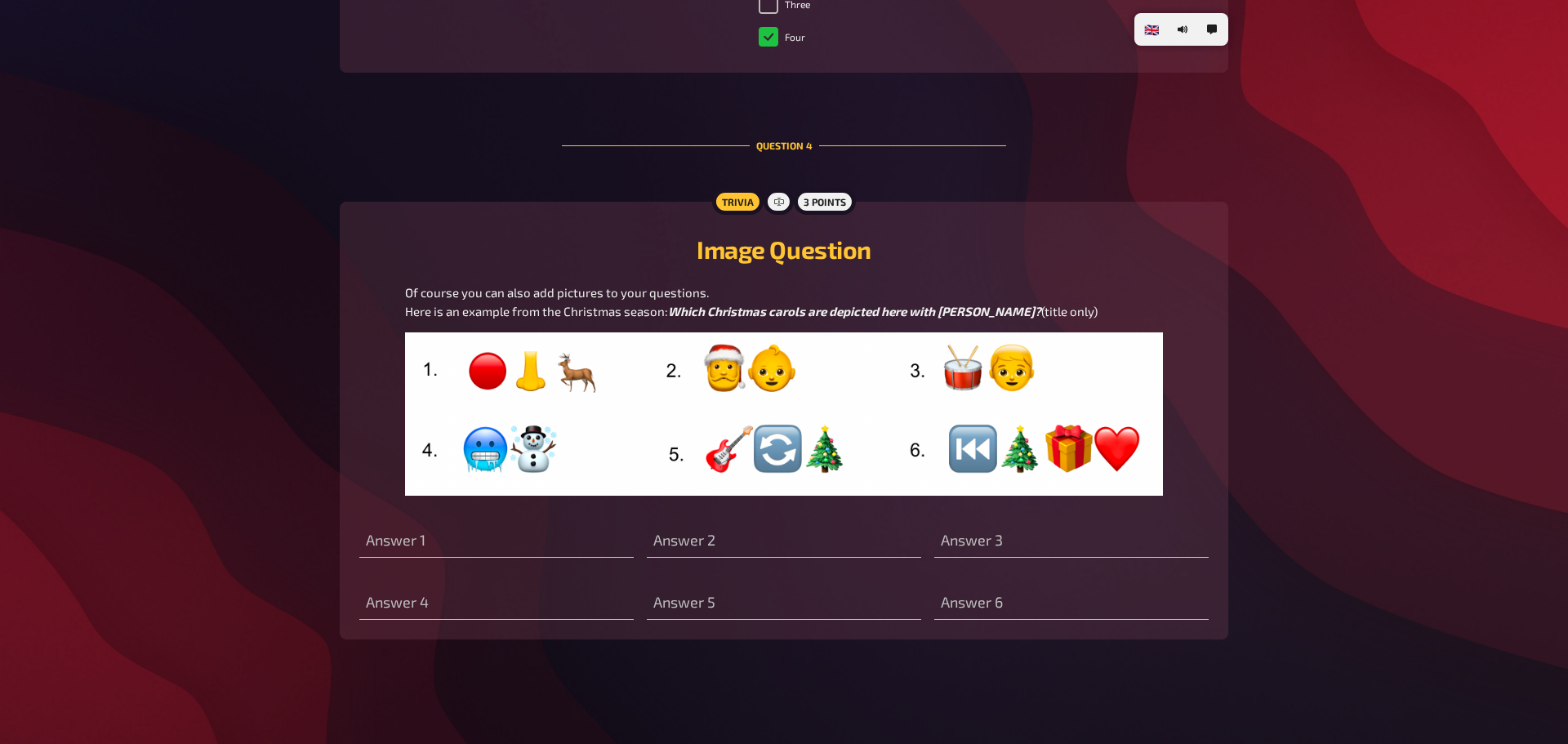
scroll to position [1611, 0]
click at [432, 539] on input "text" at bounding box center [497, 541] width 275 height 33
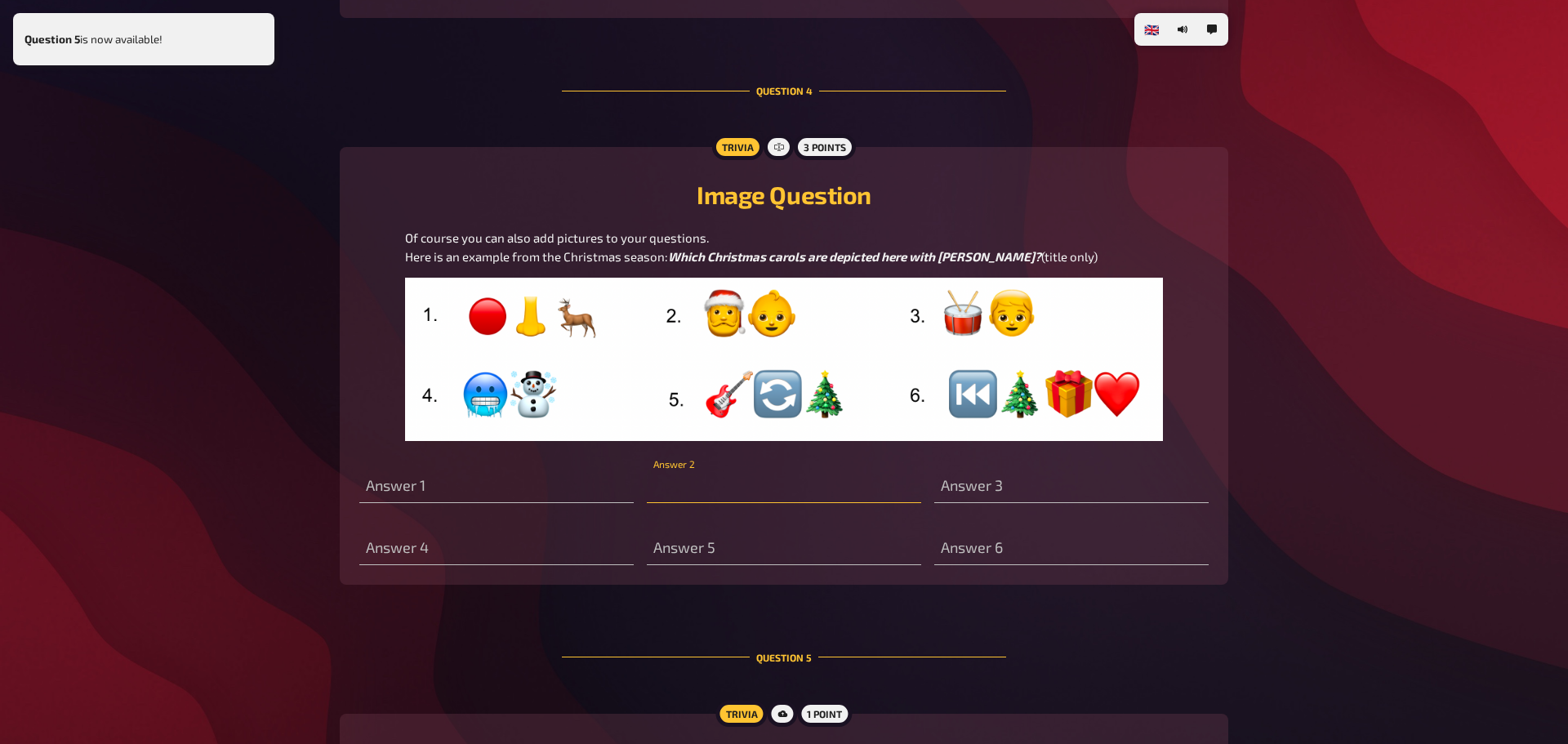
click at [695, 503] on input "text" at bounding box center [784, 487] width 275 height 33
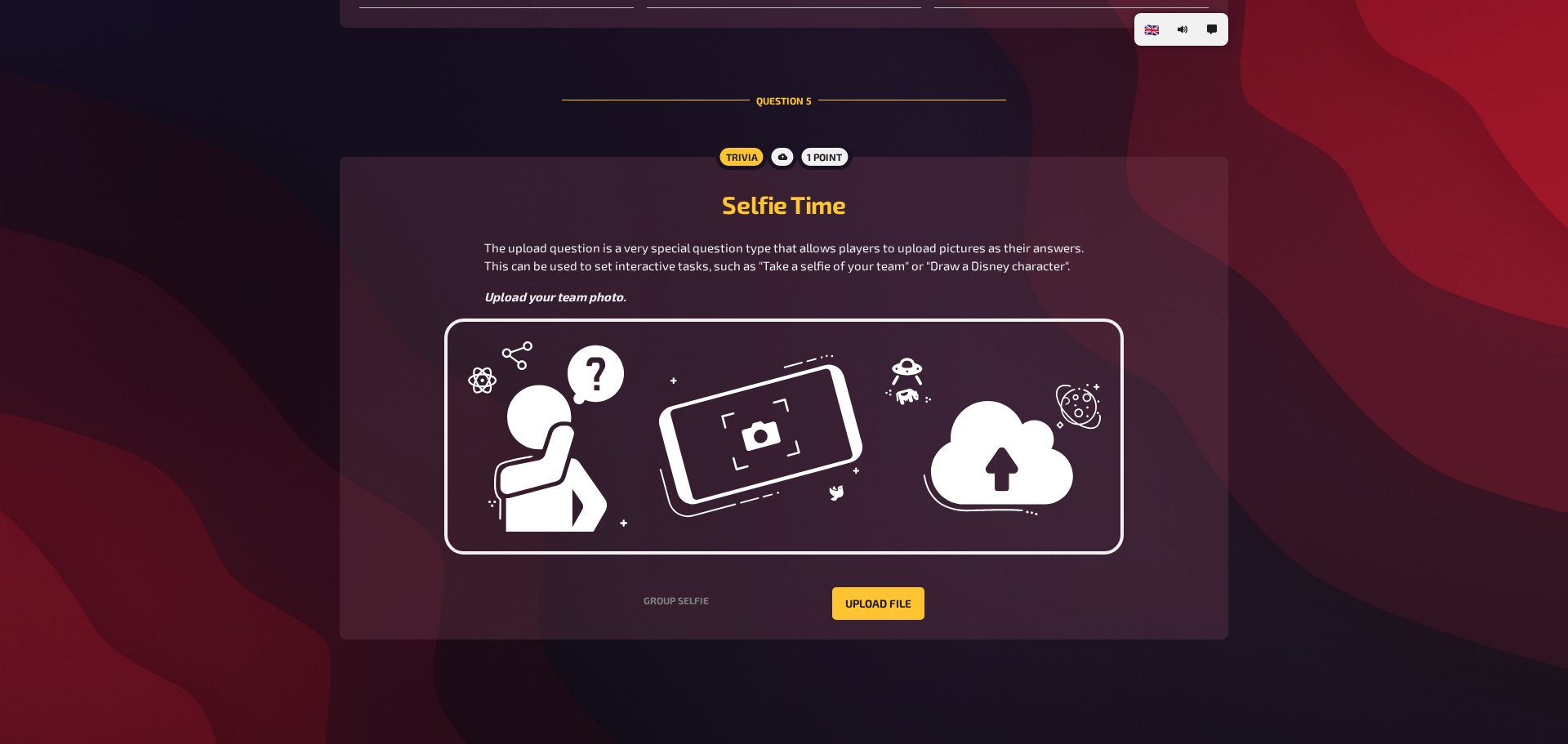
scroll to position [2224, 0]
click at [870, 600] on button "Upload file" at bounding box center [878, 604] width 92 height 33
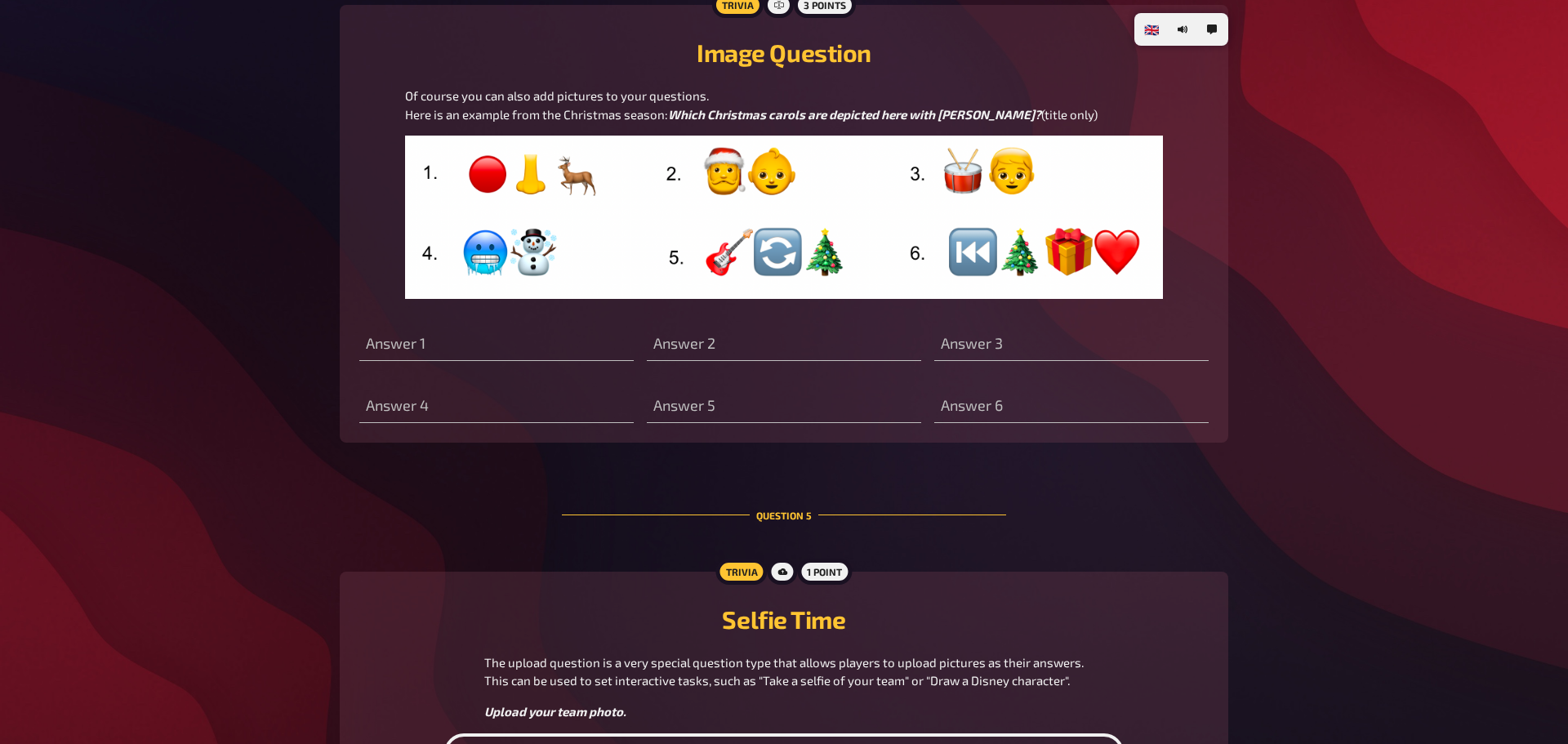
scroll to position [1750, 0]
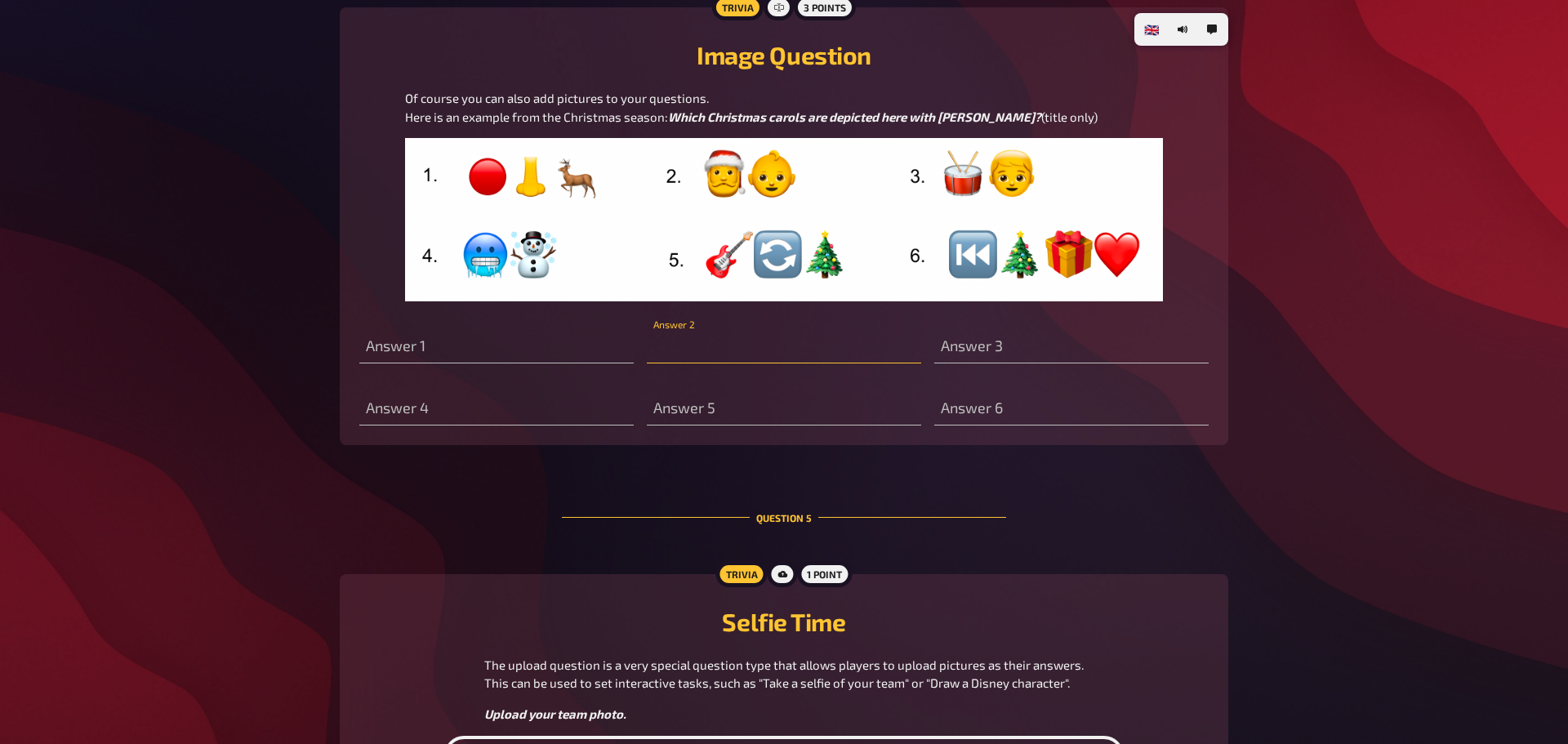
click at [721, 364] on input "text" at bounding box center [784, 347] width 275 height 33
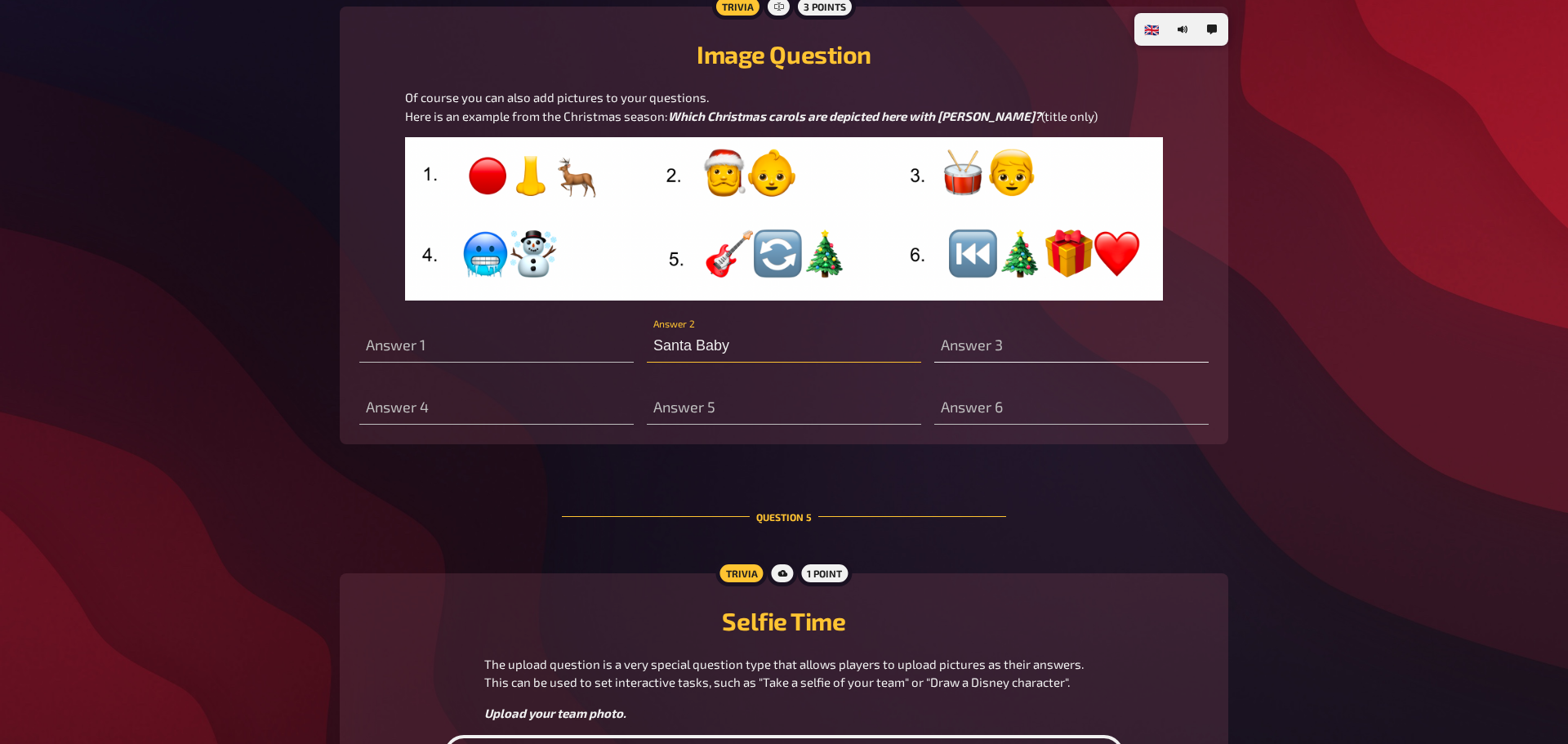
type input "Santa Baby"
click at [1006, 363] on input "text" at bounding box center [1071, 346] width 275 height 33
type input "Little Drummer Boy"
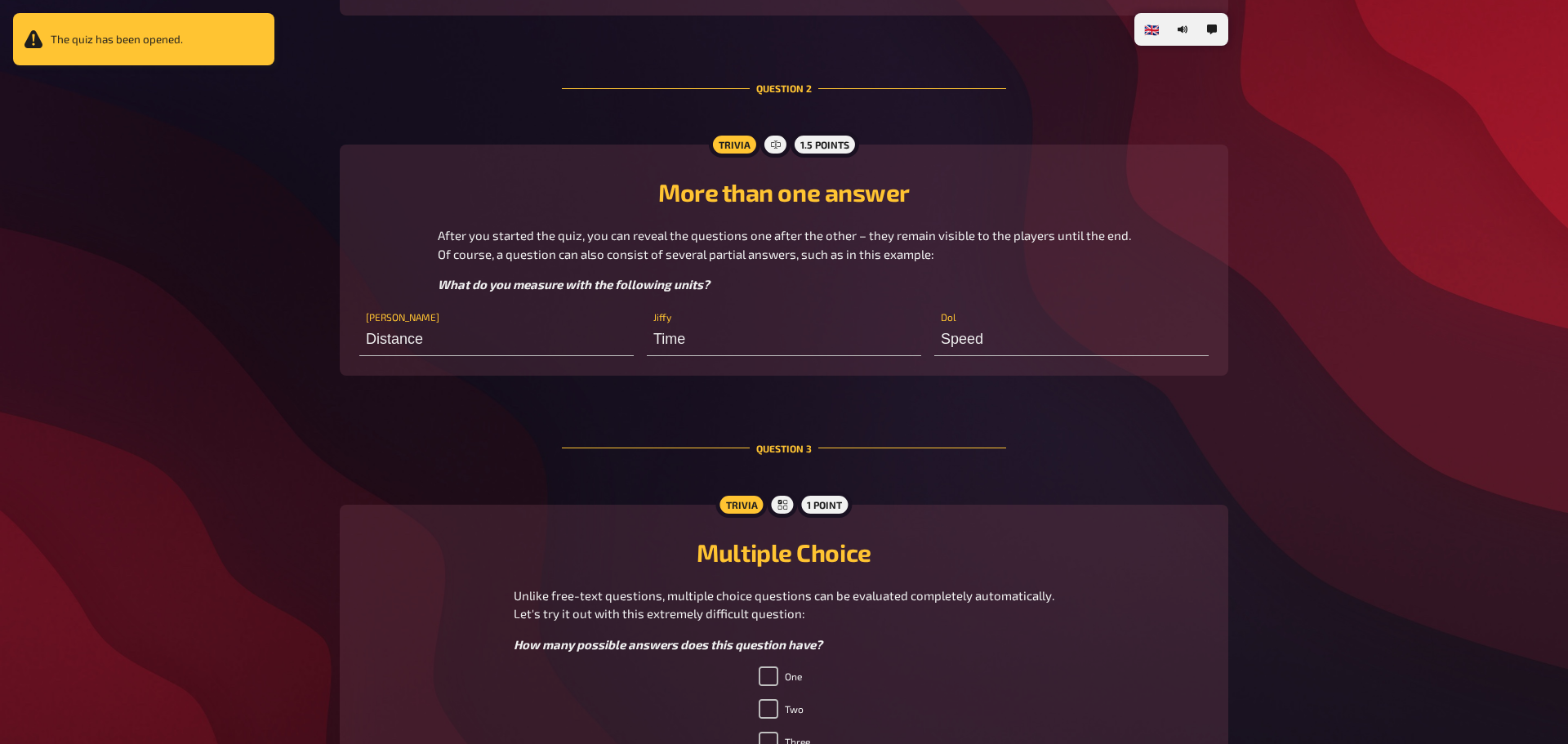
scroll to position [851, 0]
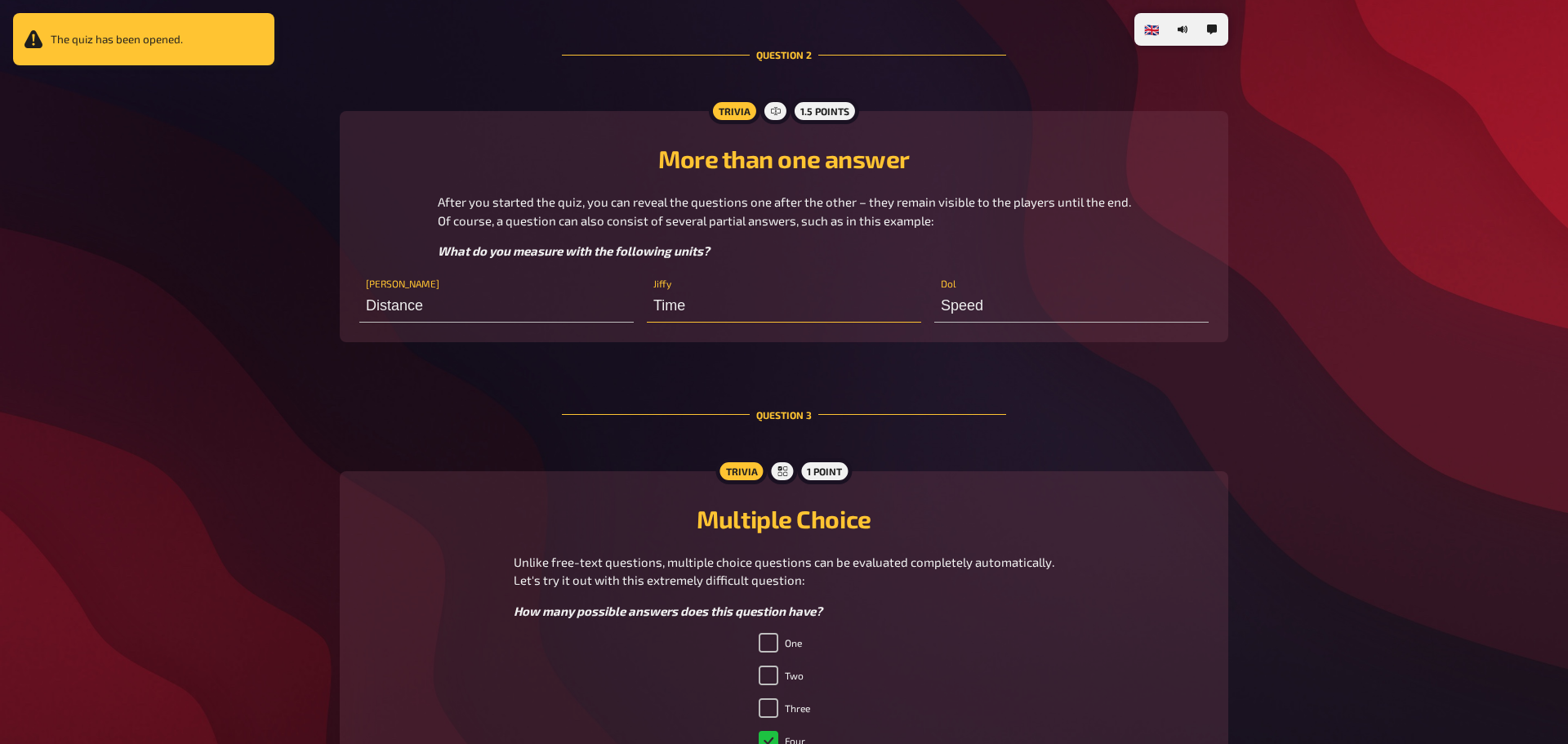
click at [719, 314] on input "Time" at bounding box center [784, 306] width 275 height 33
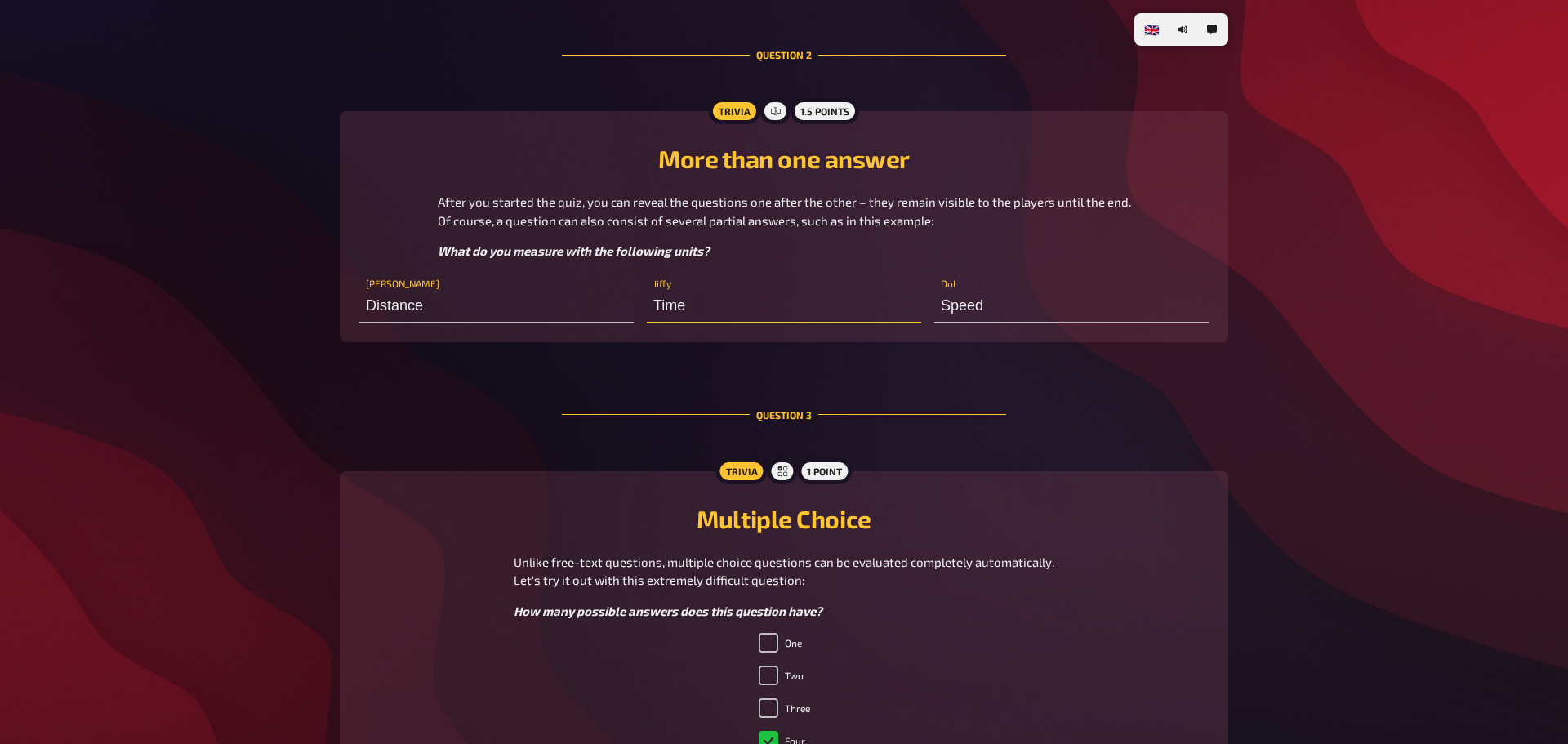
scroll to position [853, 0]
type input "T"
click at [1265, 392] on div "🇩🇪 Deutsch 🇬🇧 English 🇳🇱 Nederlands Tutorial Quiz Hello, how nice to have you w…" at bounding box center [784, 603] width 1568 height 2912
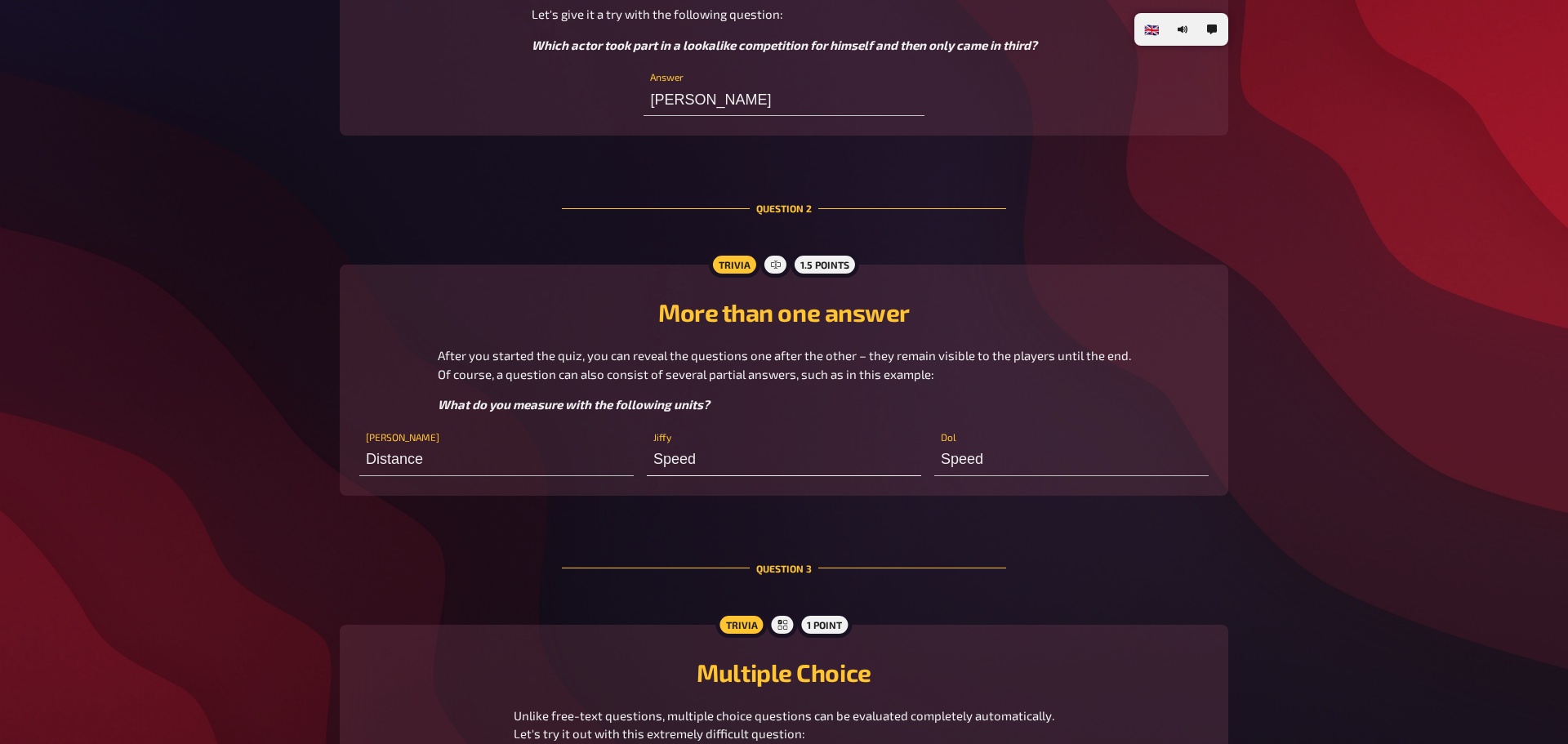
scroll to position [697, 0]
drag, startPoint x: 712, startPoint y: 465, endPoint x: 507, endPoint y: 466, distance: 205.0
click at [507, 466] on div "Distance Ångström Speed Jiffy Speed Dol" at bounding box center [784, 452] width 849 height 49
type input "Time"
click at [640, 536] on div "Question 3" at bounding box center [784, 569] width 445 height 93
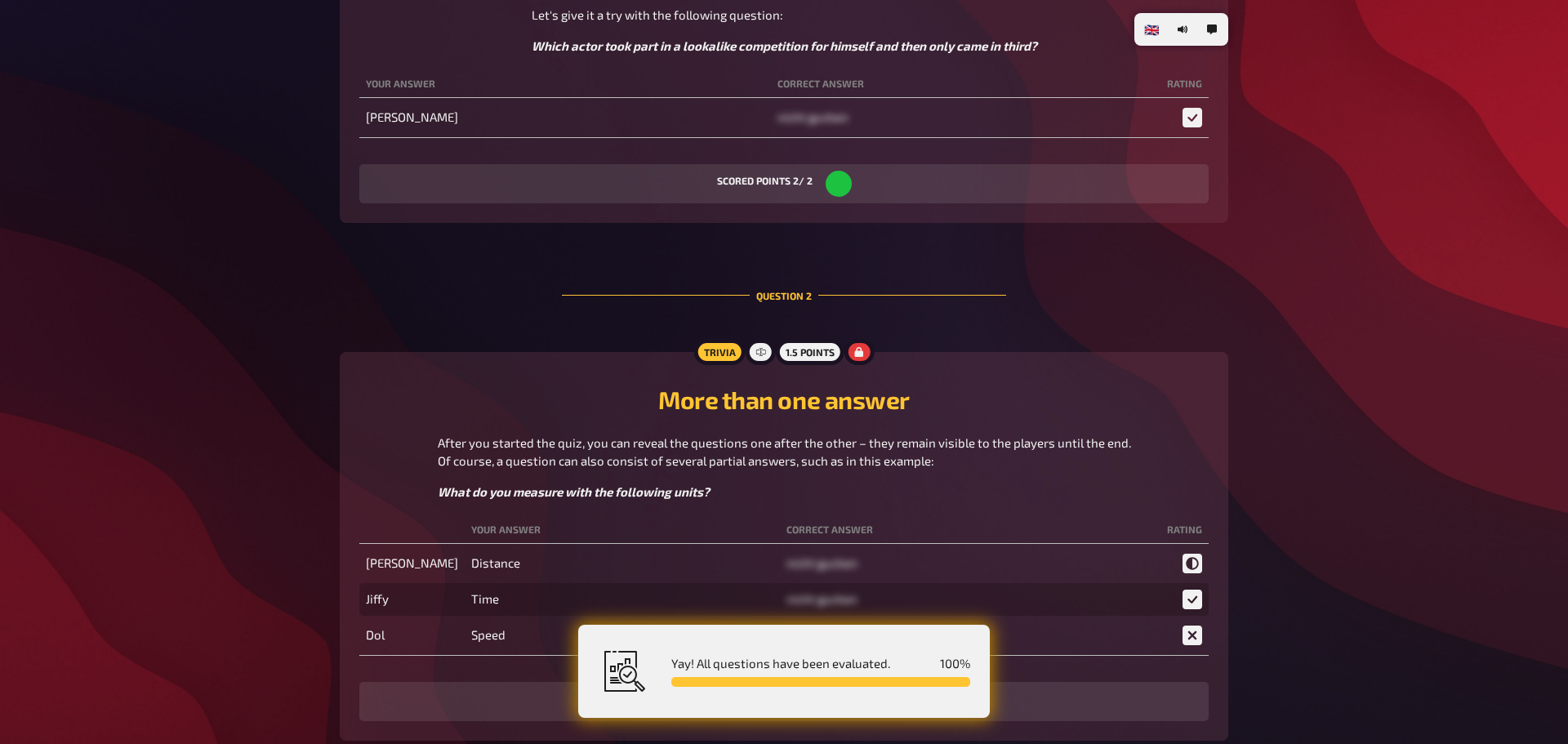
scroll to position [0, 0]
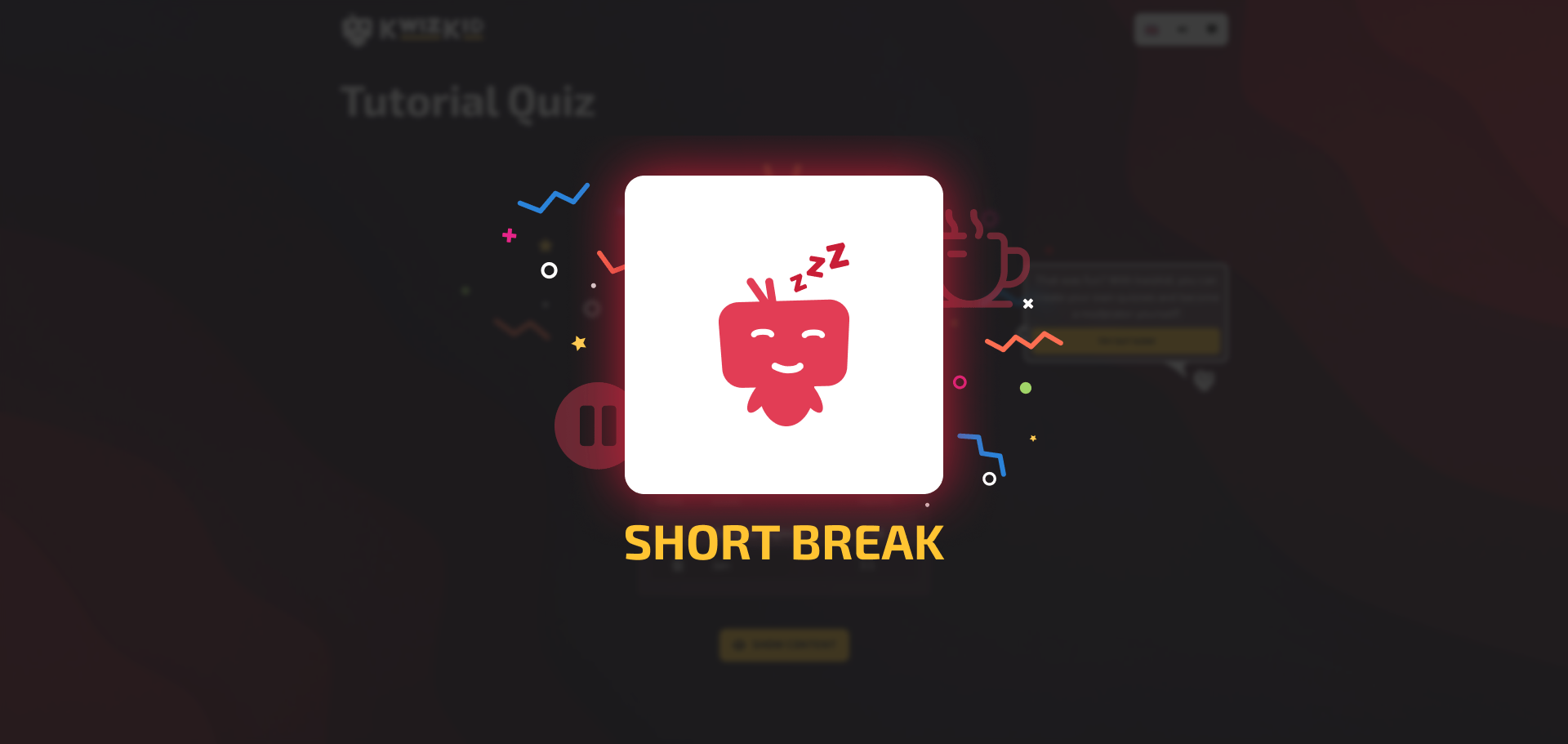
click at [871, 245] on div at bounding box center [784, 372] width 1568 height 744
drag, startPoint x: 579, startPoint y: 278, endPoint x: 441, endPoint y: 273, distance: 138.1
click at [574, 278] on div at bounding box center [784, 372] width 1568 height 744
click at [440, 270] on div at bounding box center [784, 372] width 1568 height 744
drag, startPoint x: 1292, startPoint y: 260, endPoint x: 1277, endPoint y: 266, distance: 16.2
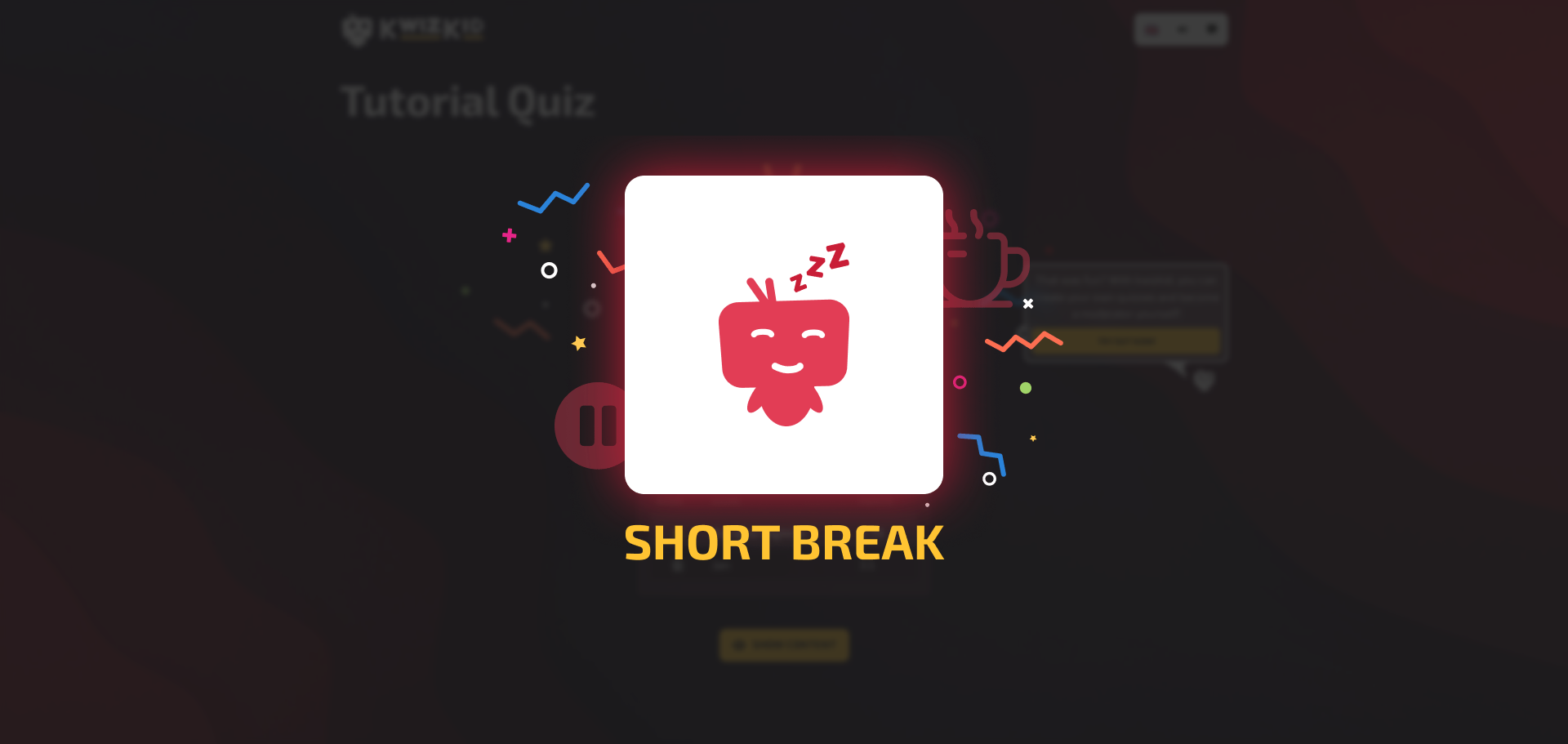
click at [1277, 265] on div at bounding box center [784, 372] width 1568 height 744
click at [903, 473] on div at bounding box center [784, 372] width 1568 height 744
click at [638, 569] on div at bounding box center [784, 372] width 1568 height 744
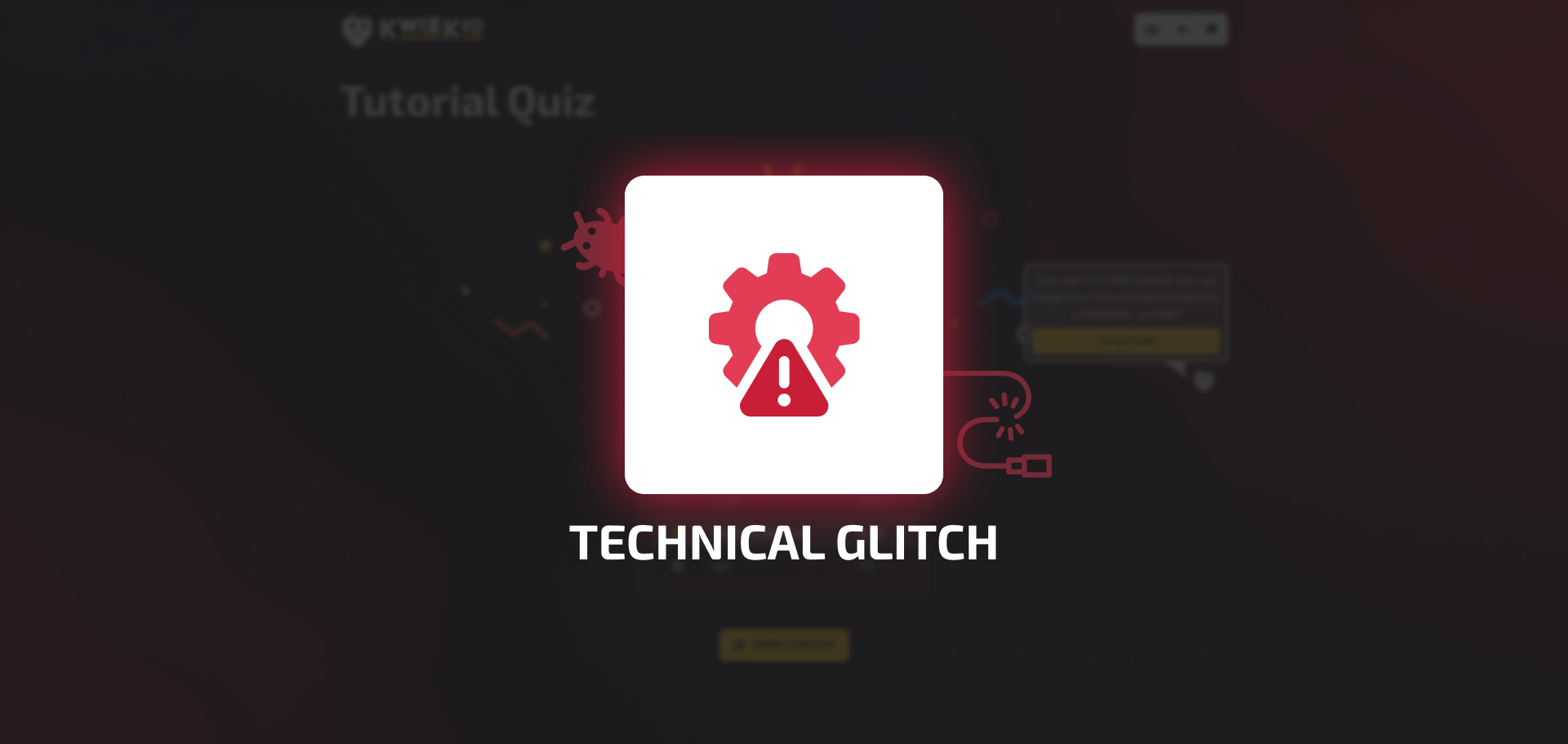
click at [1342, 262] on div at bounding box center [784, 372] width 1568 height 744
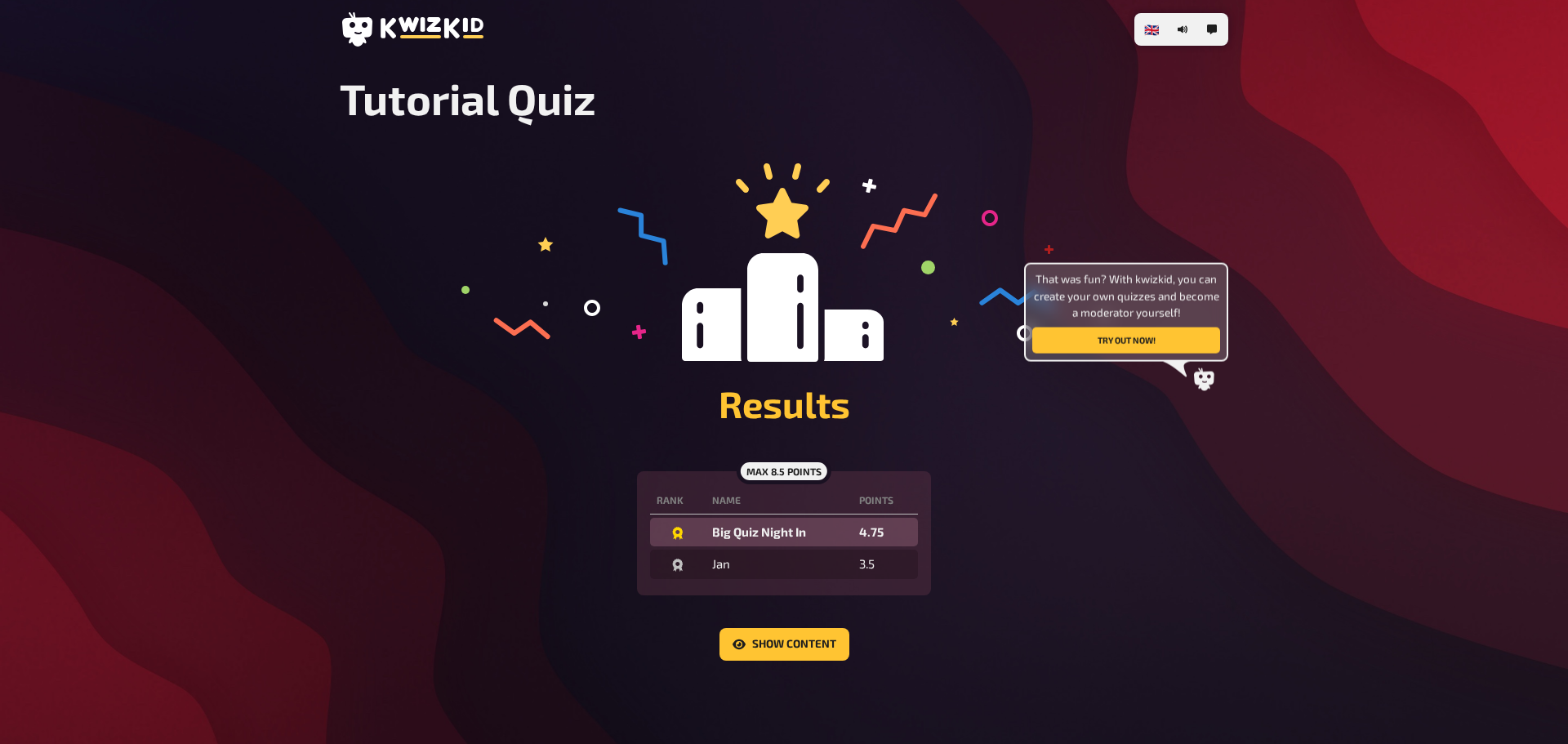
scroll to position [2, 0]
click at [409, 16] on icon at bounding box center [412, 28] width 144 height 34
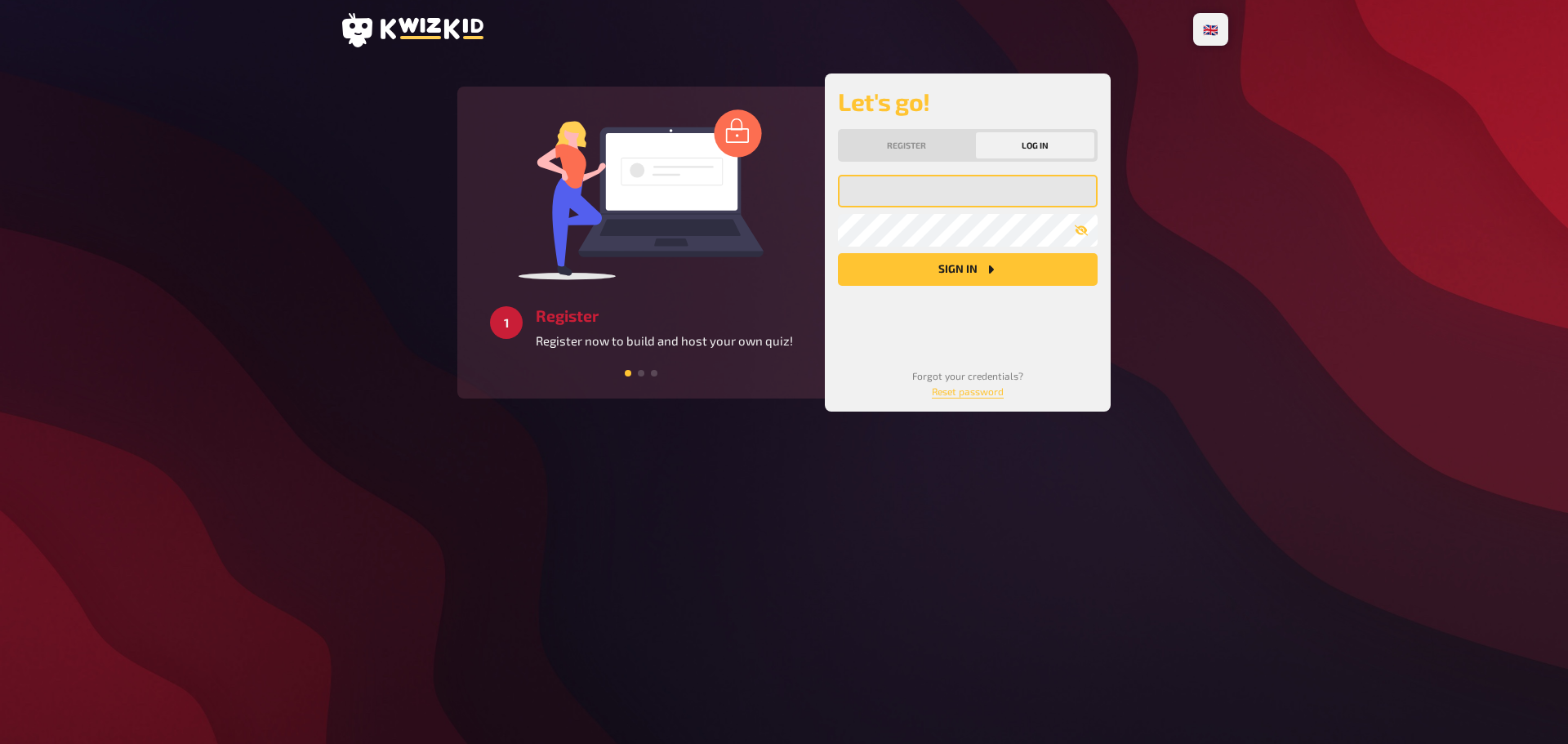
click at [900, 195] on input "email" at bounding box center [967, 191] width 260 height 33
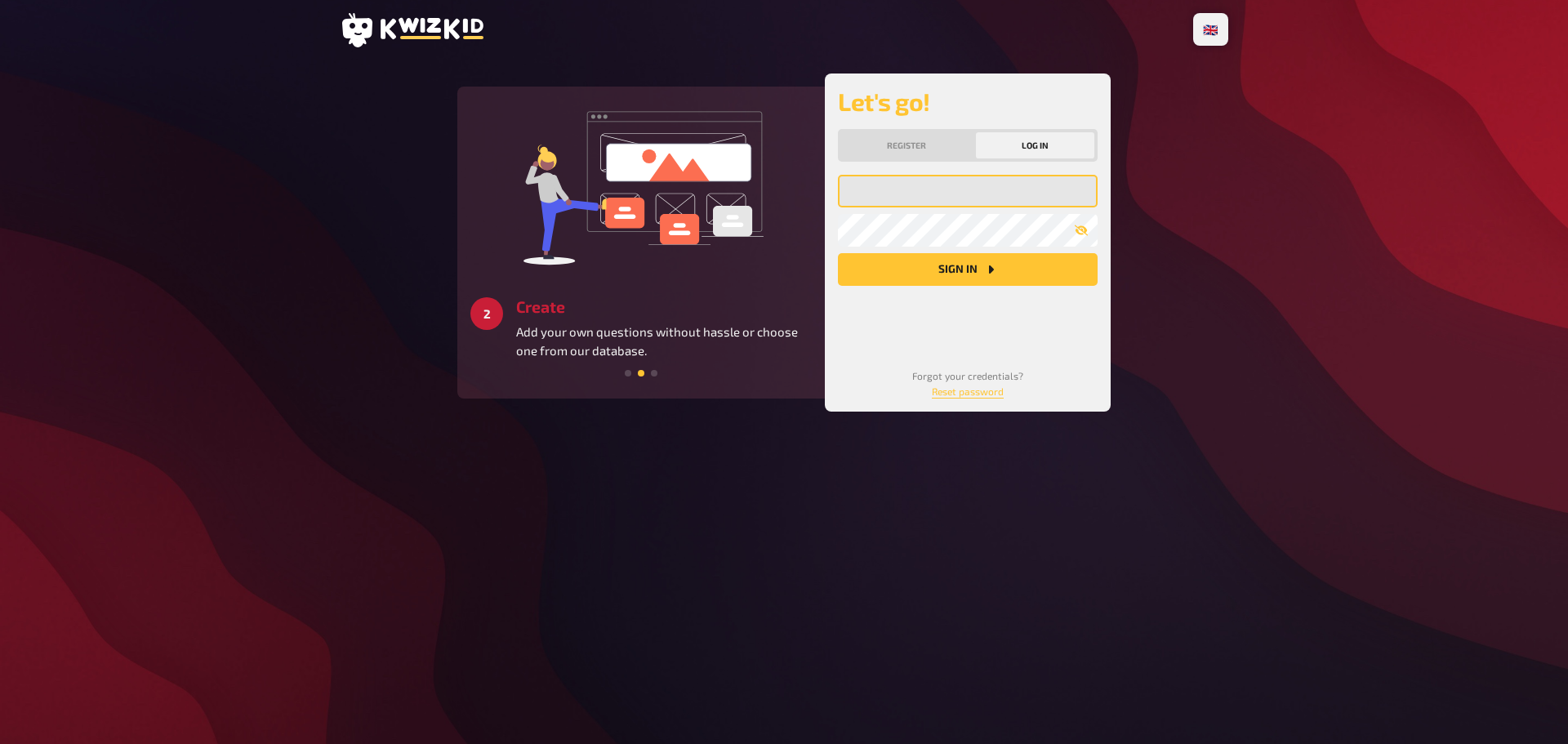
type input "b"
click at [914, 136] on button "Register" at bounding box center [907, 145] width 132 height 26
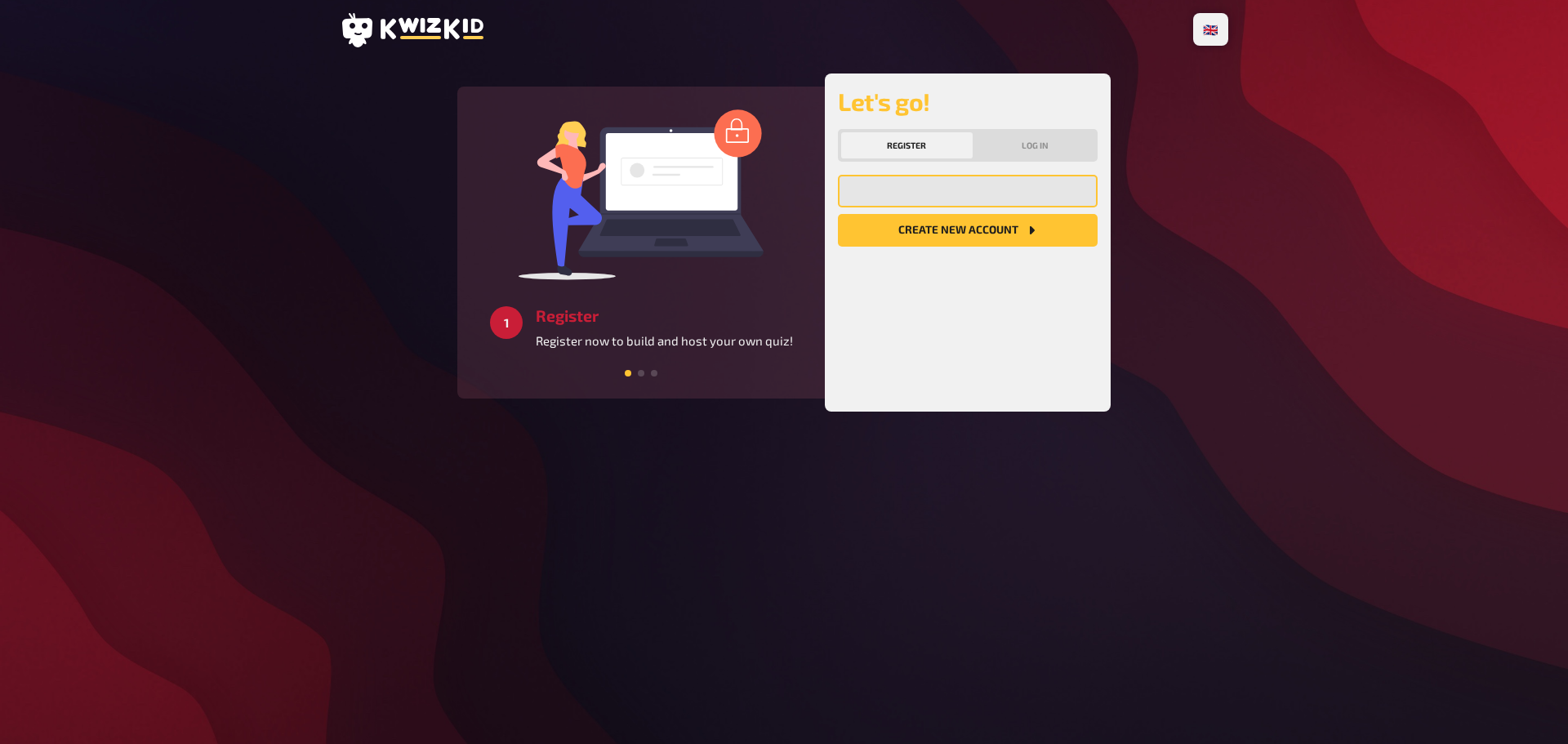
click at [882, 194] on input "email" at bounding box center [967, 191] width 260 height 33
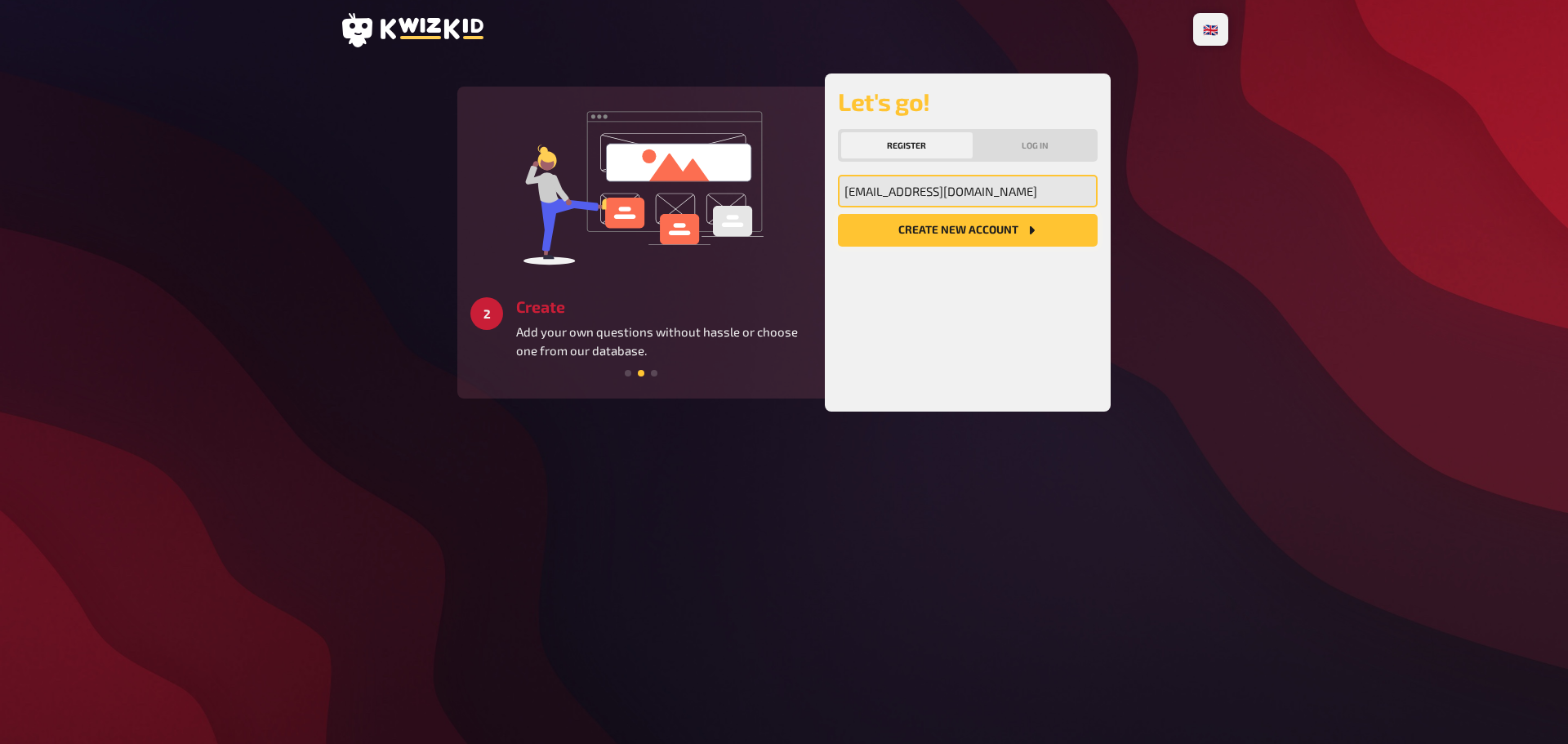
type input "[EMAIL_ADDRESS][DOMAIN_NAME]"
click at [927, 237] on button "Create new account" at bounding box center [967, 230] width 260 height 33
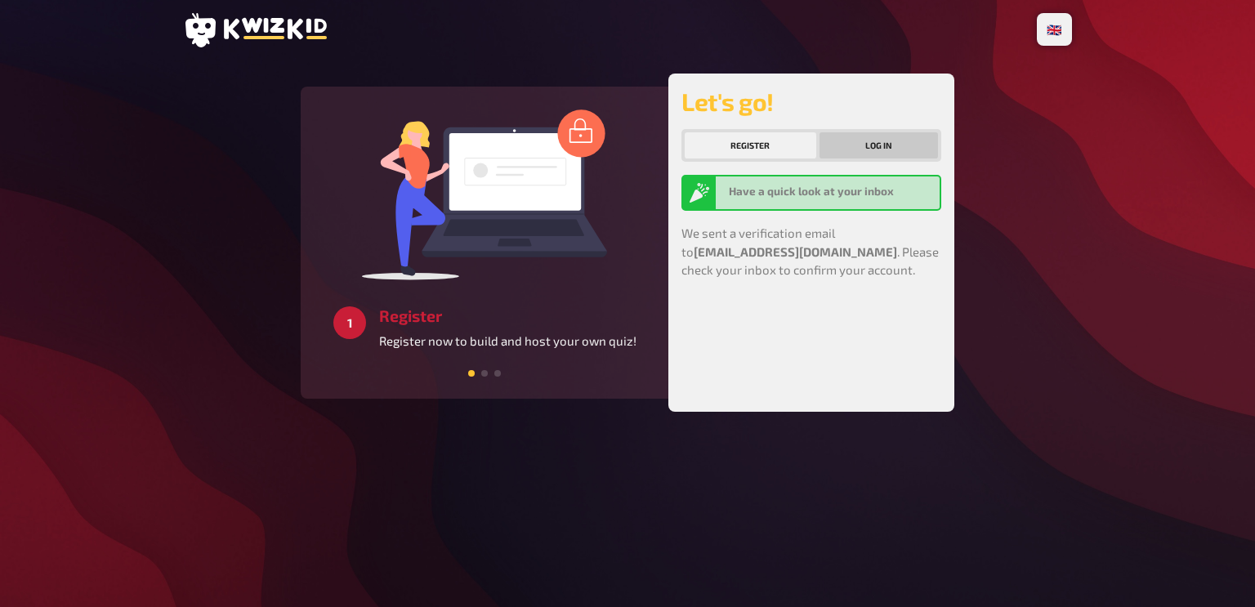
click at [879, 145] on button "Log in" at bounding box center [879, 145] width 119 height 26
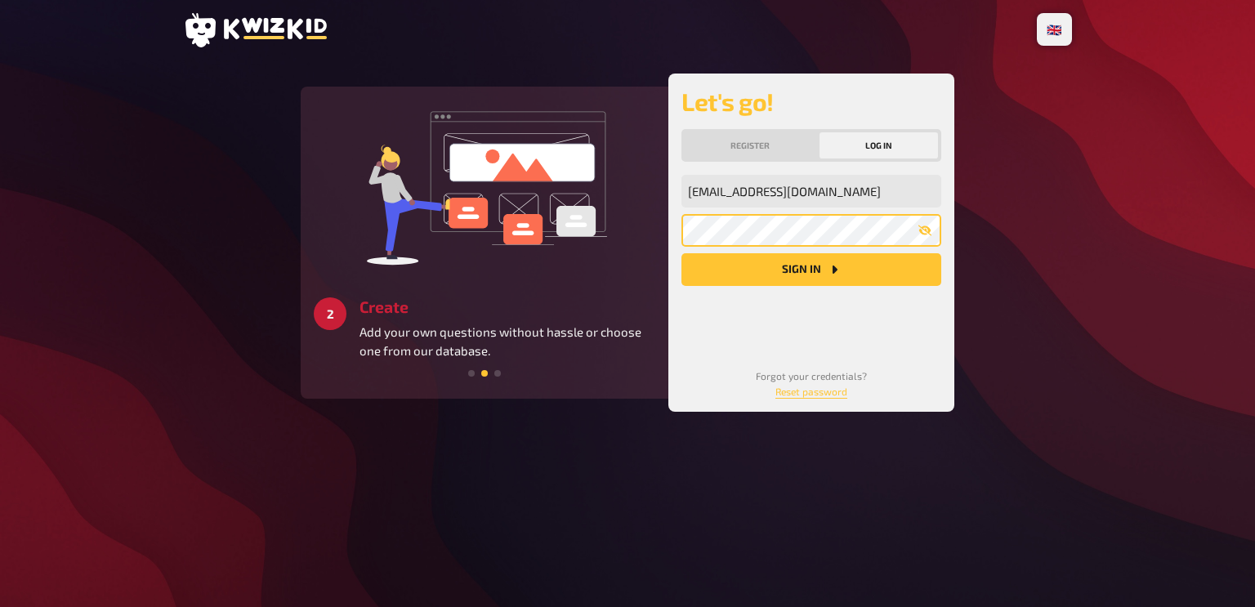
click at [682, 253] on button "Sign in" at bounding box center [812, 269] width 260 height 33
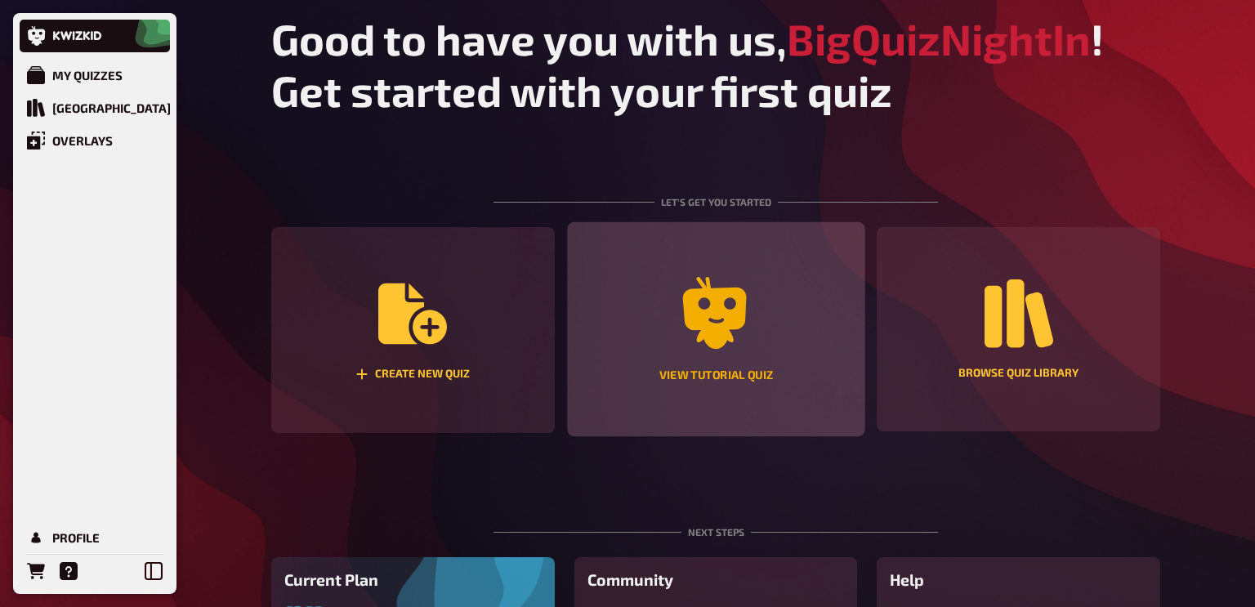
scroll to position [183, 0]
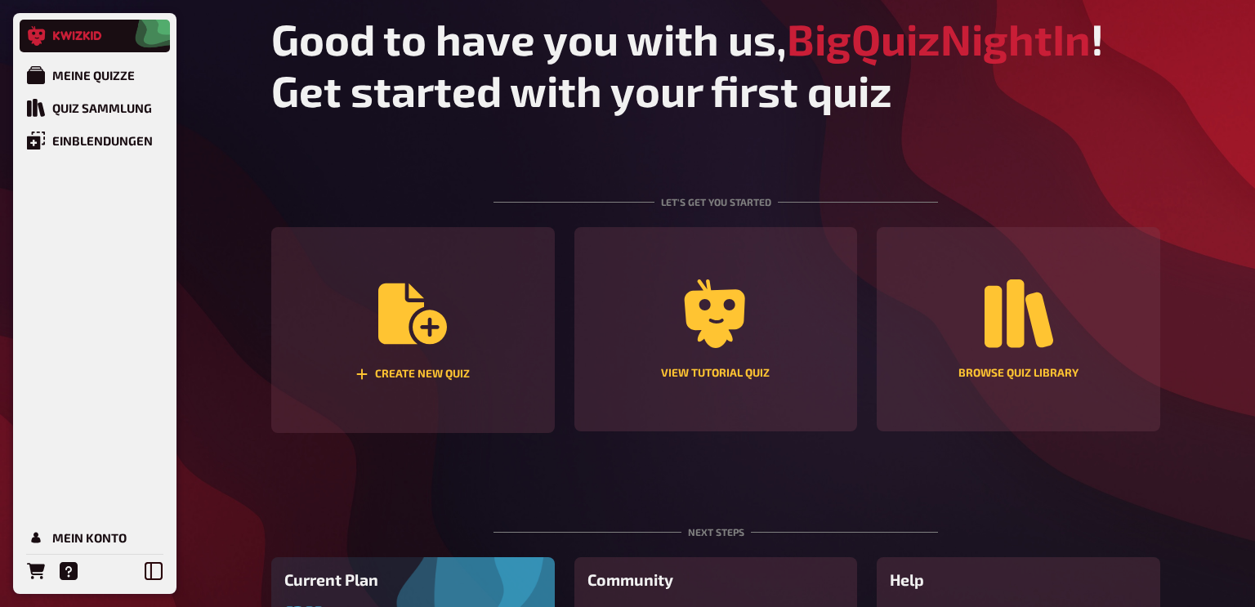
click at [71, 31] on icon at bounding box center [65, 35] width 11 height 9
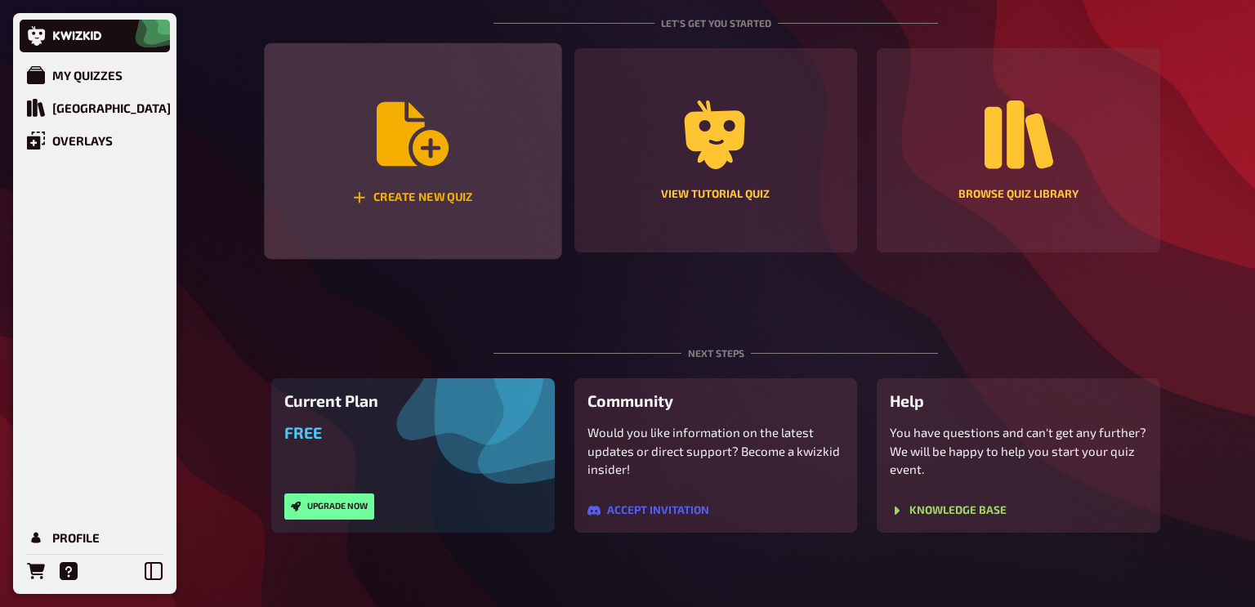
scroll to position [183, 0]
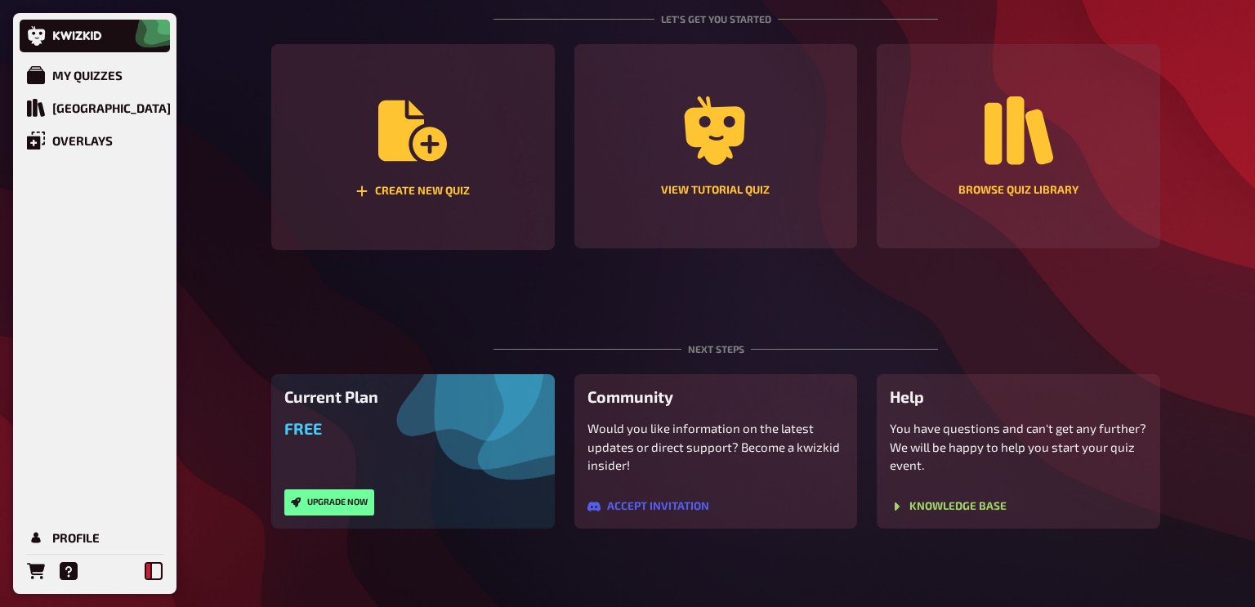
click at [155, 574] on icon at bounding box center [154, 571] width 18 height 18
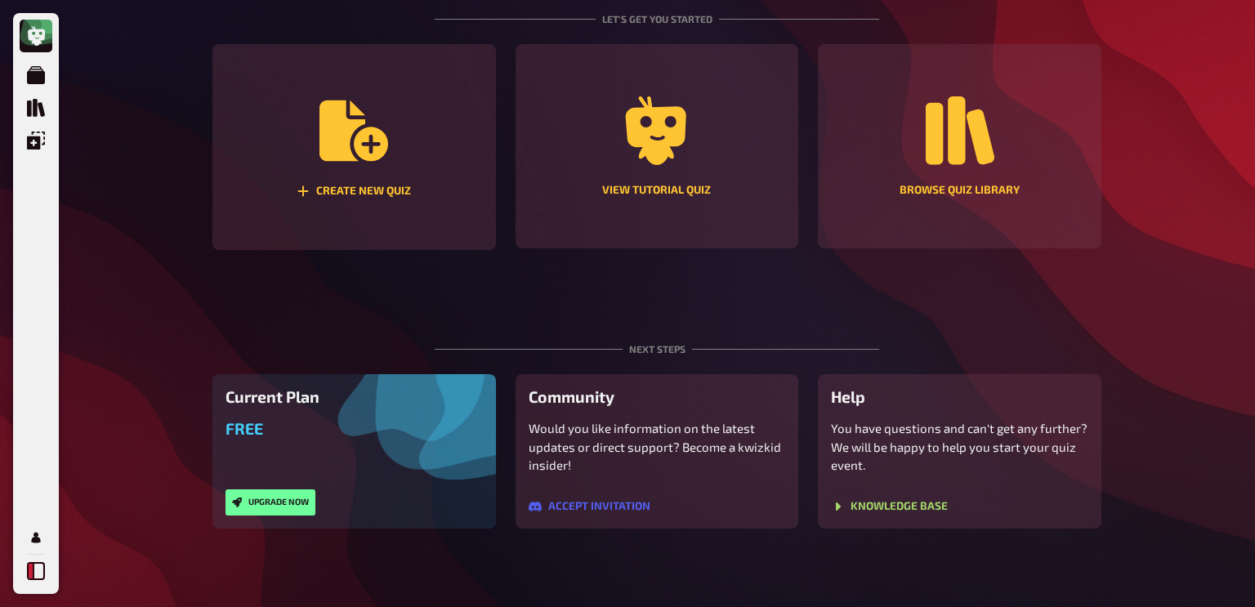
click at [29, 570] on icon at bounding box center [36, 571] width 18 height 18
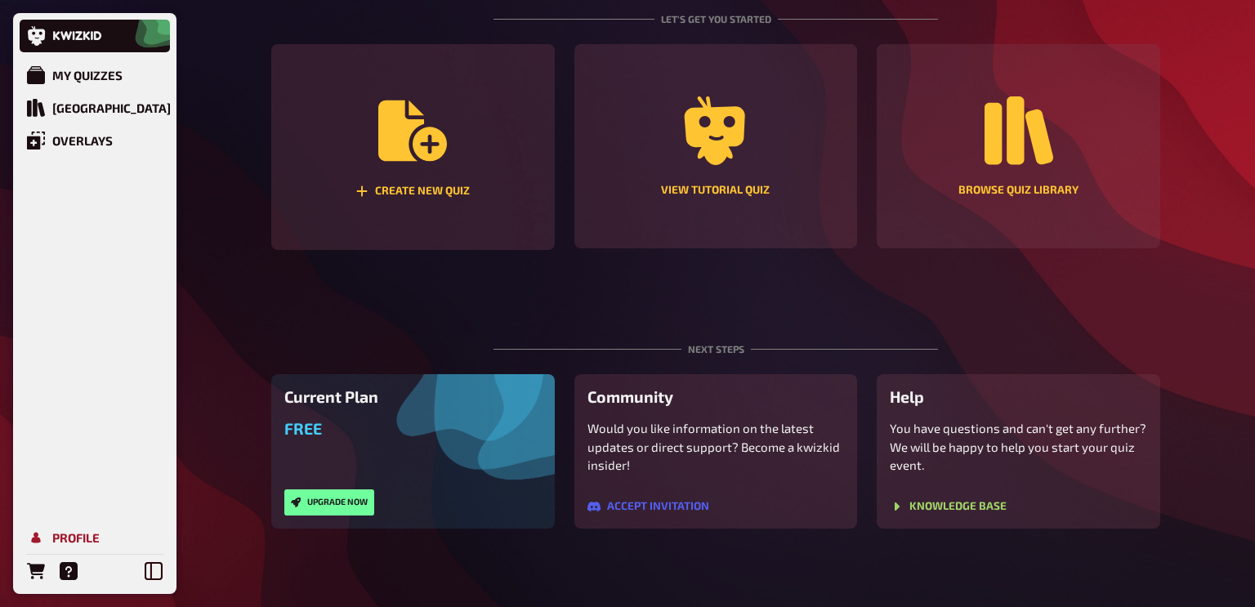
click at [78, 546] on link "Profile" at bounding box center [95, 537] width 150 height 33
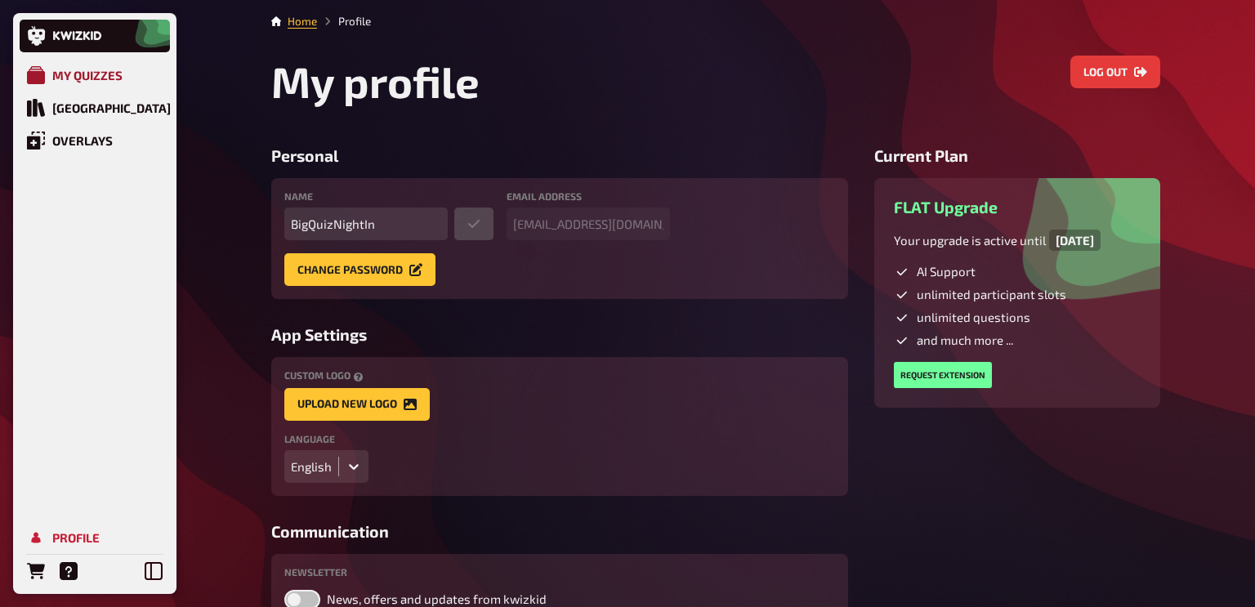
click at [59, 77] on div "My Quizzes" at bounding box center [87, 75] width 70 height 15
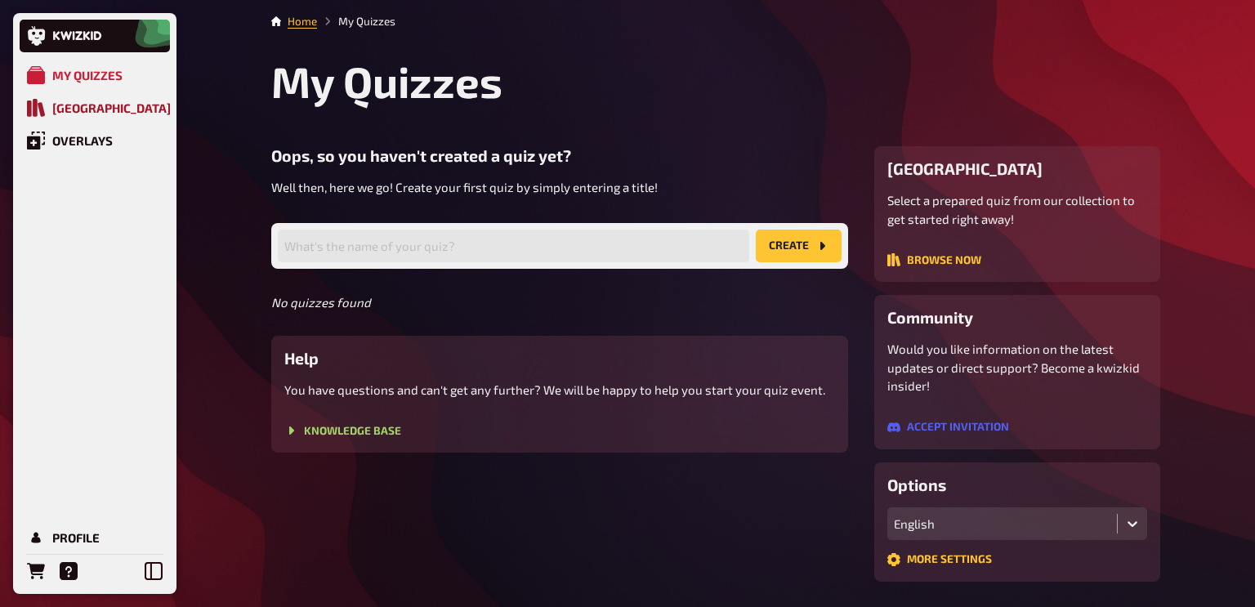
click at [92, 109] on div "[GEOGRAPHIC_DATA]" at bounding box center [111, 108] width 118 height 15
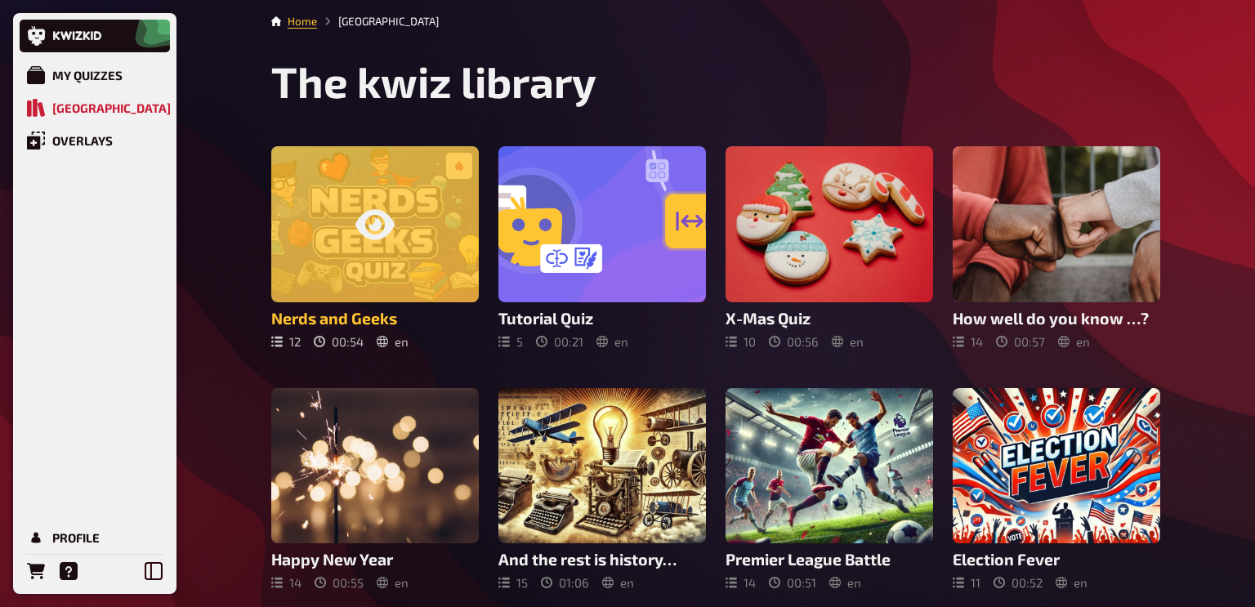
click at [337, 233] on div at bounding box center [375, 224] width 208 height 156
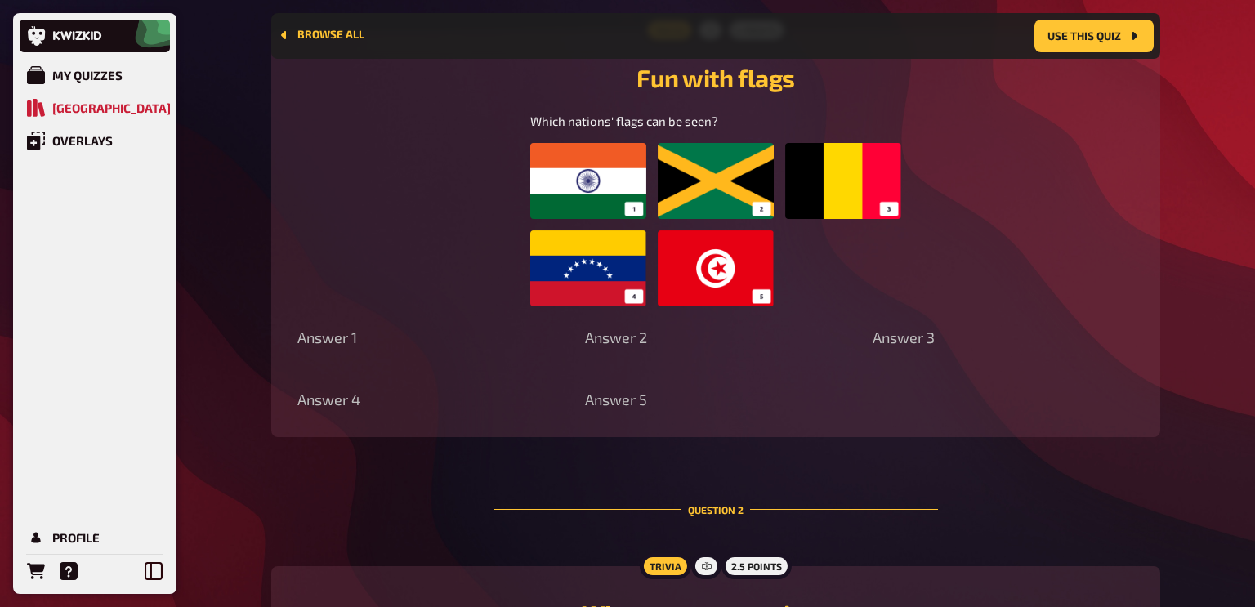
scroll to position [562, 0]
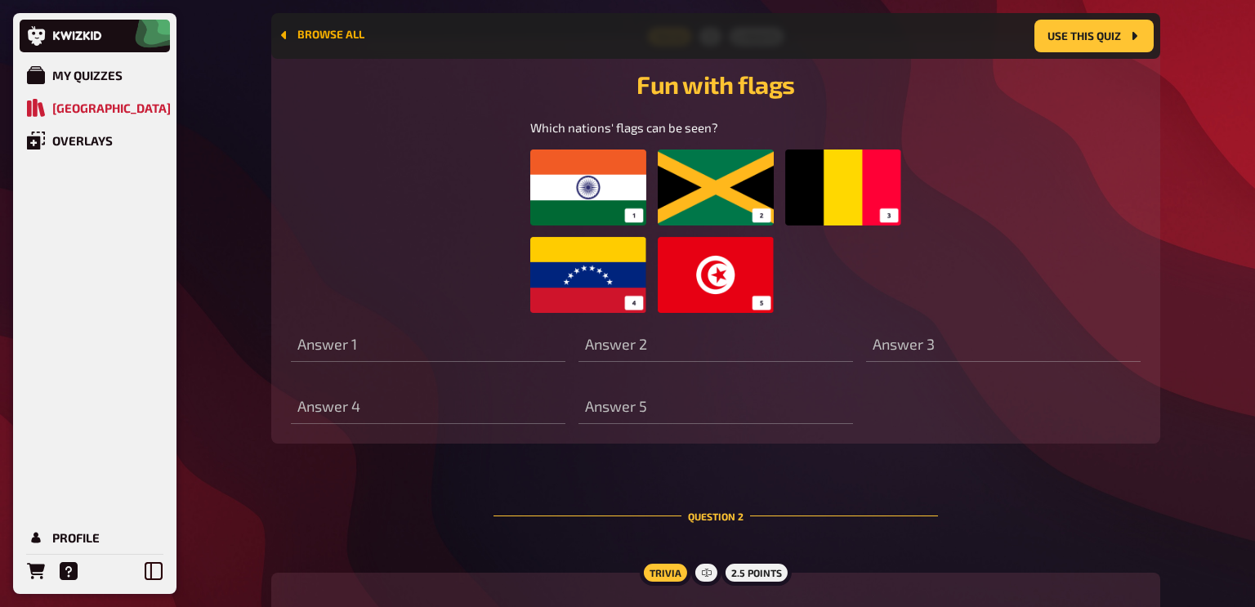
click at [324, 40] on button "Browse all" at bounding box center [321, 35] width 87 height 13
